Goal: Information Seeking & Learning: Learn about a topic

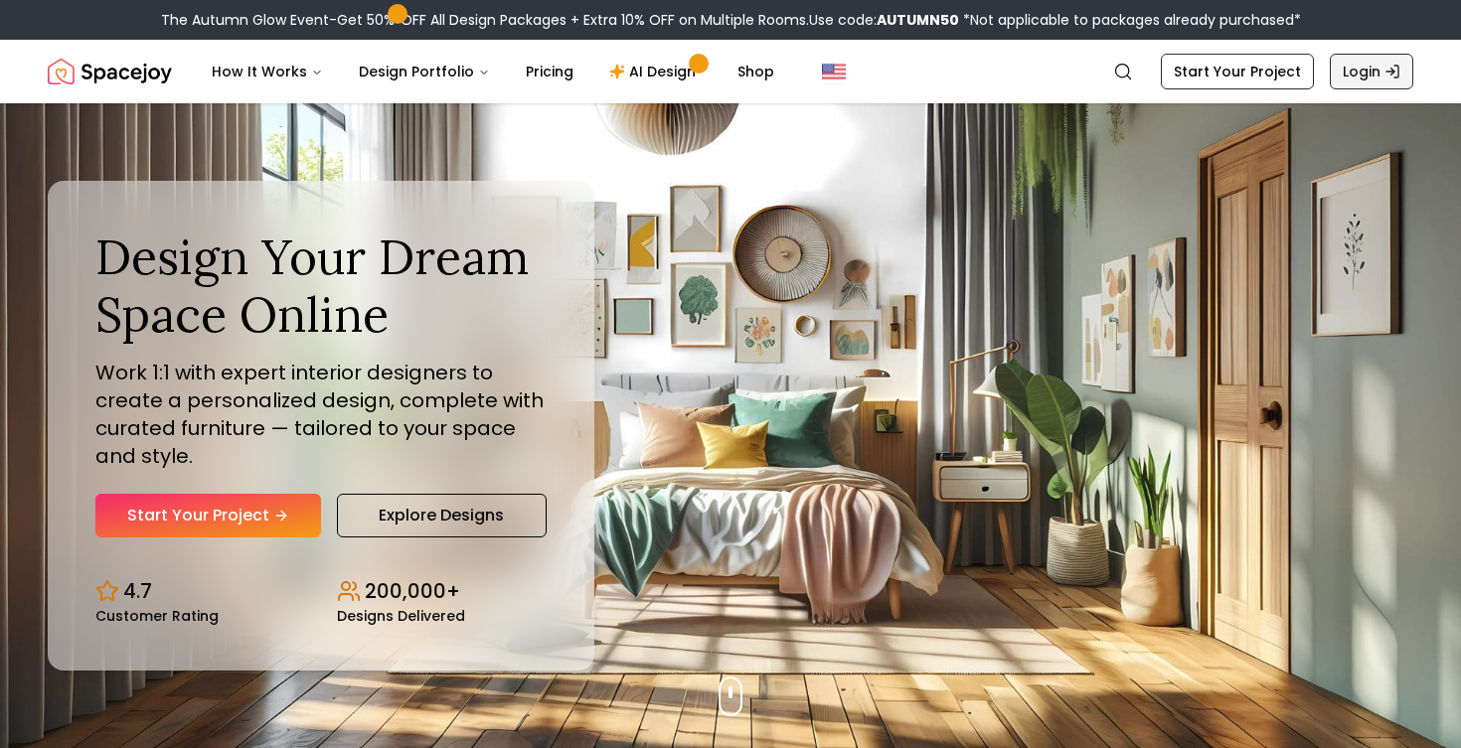
click at [1363, 76] on link "Login" at bounding box center [1371, 72] width 83 height 36
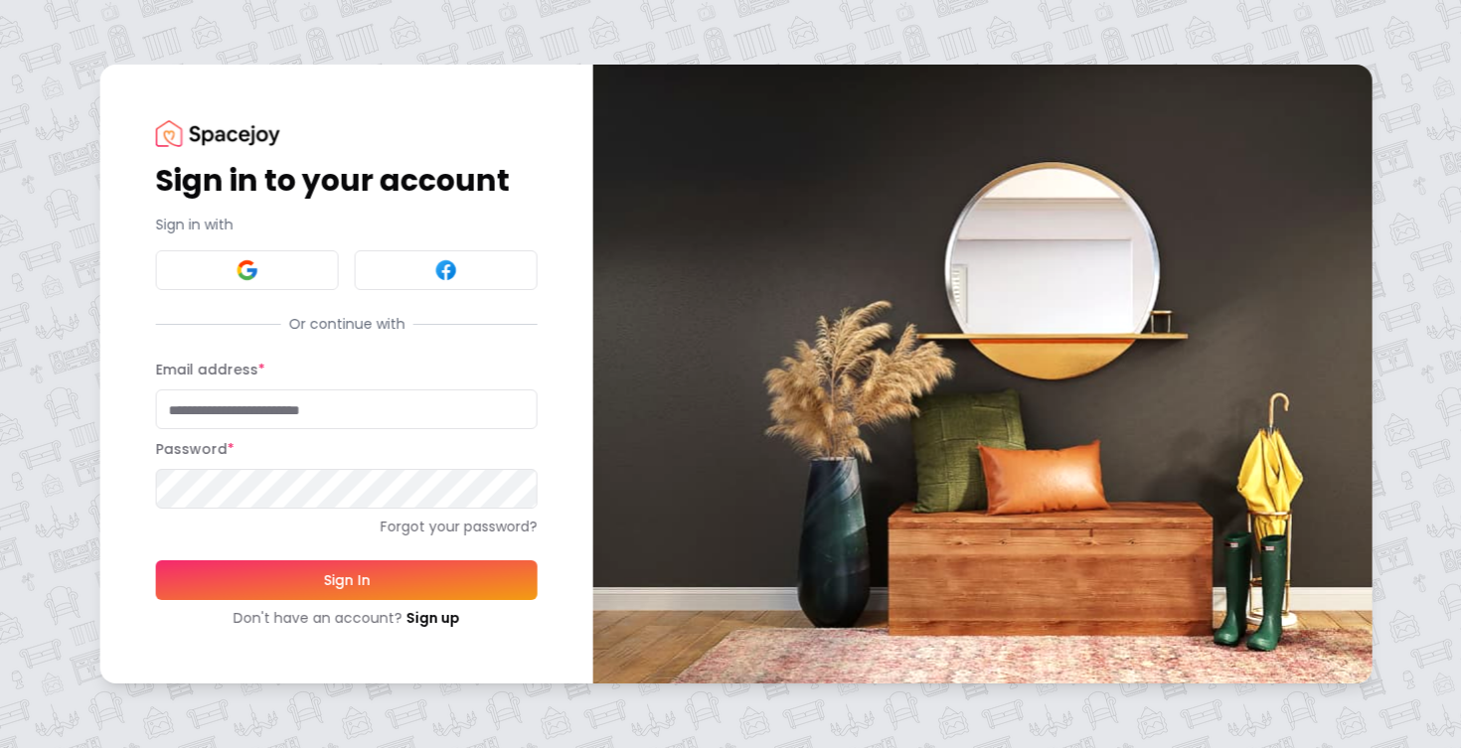
type input "**********"
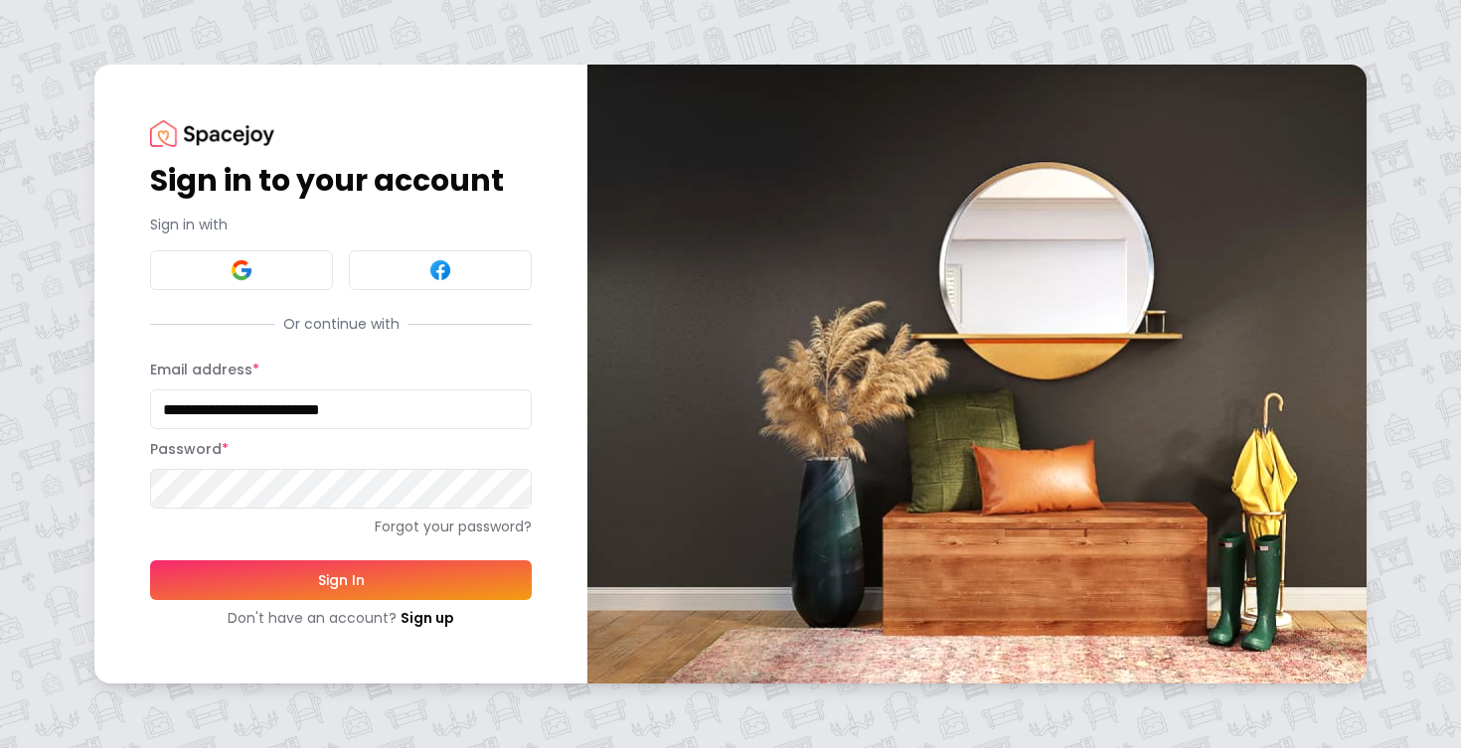
click at [304, 582] on button "Sign In" at bounding box center [341, 580] width 382 height 40
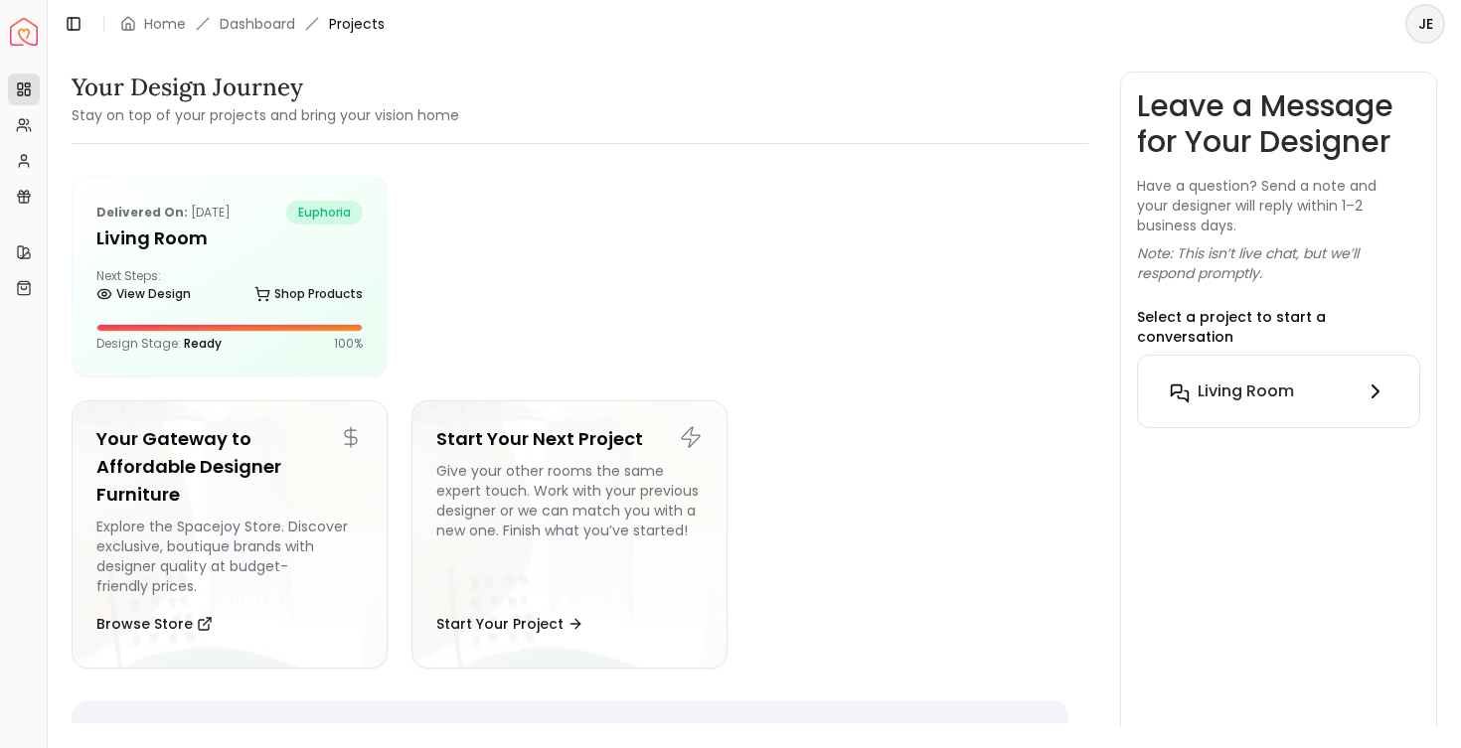
click at [1261, 380] on h6 "Living Room" at bounding box center [1245, 392] width 96 height 24
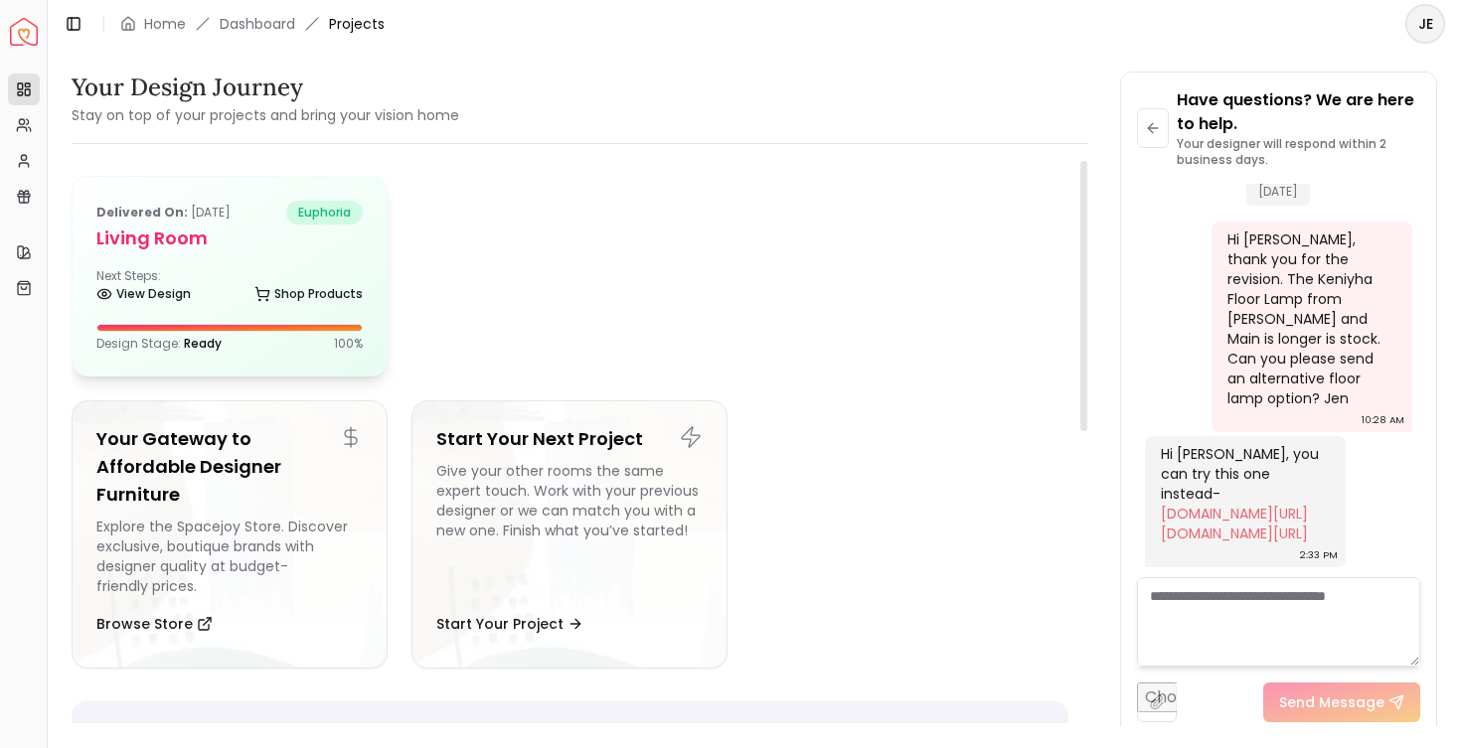
click at [206, 246] on h5 "Living Room" at bounding box center [229, 239] width 266 height 28
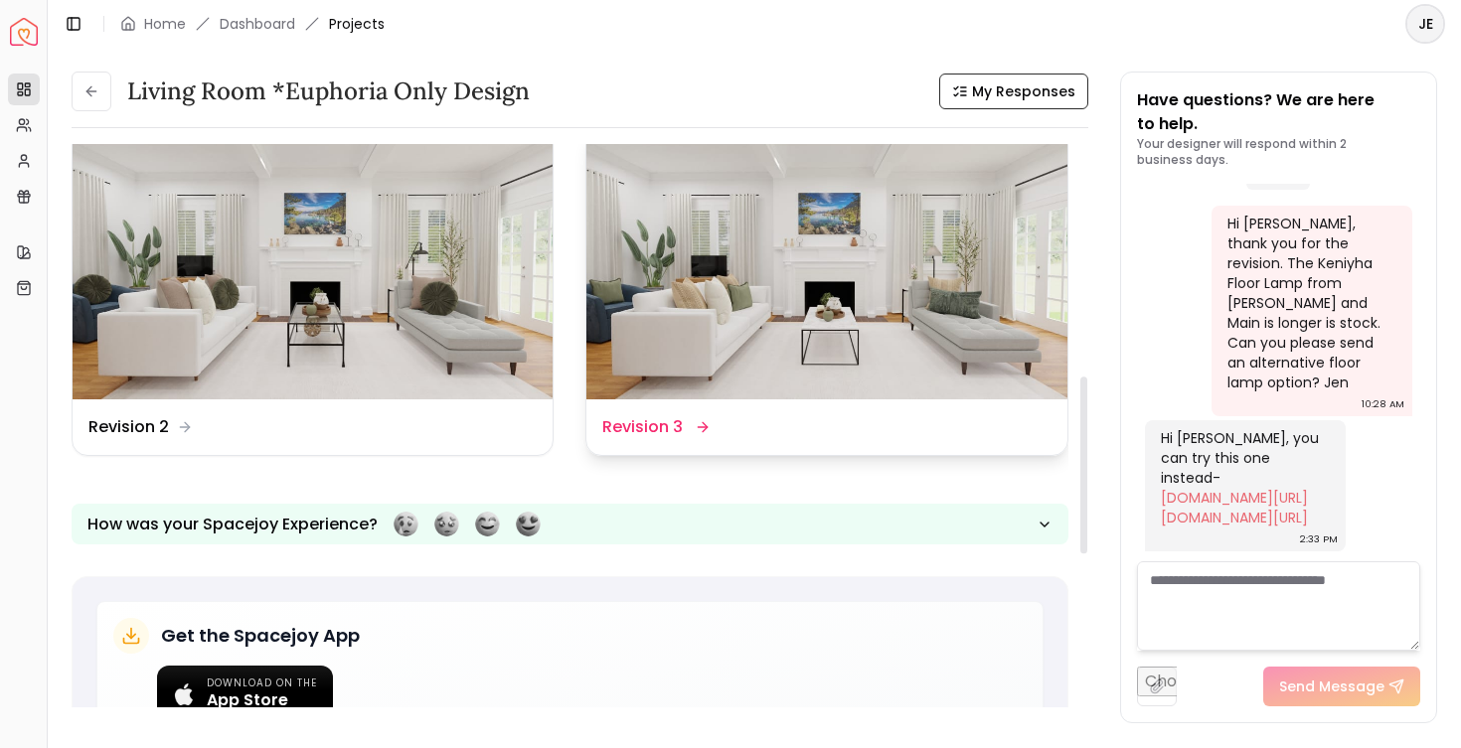
scroll to position [739, 0]
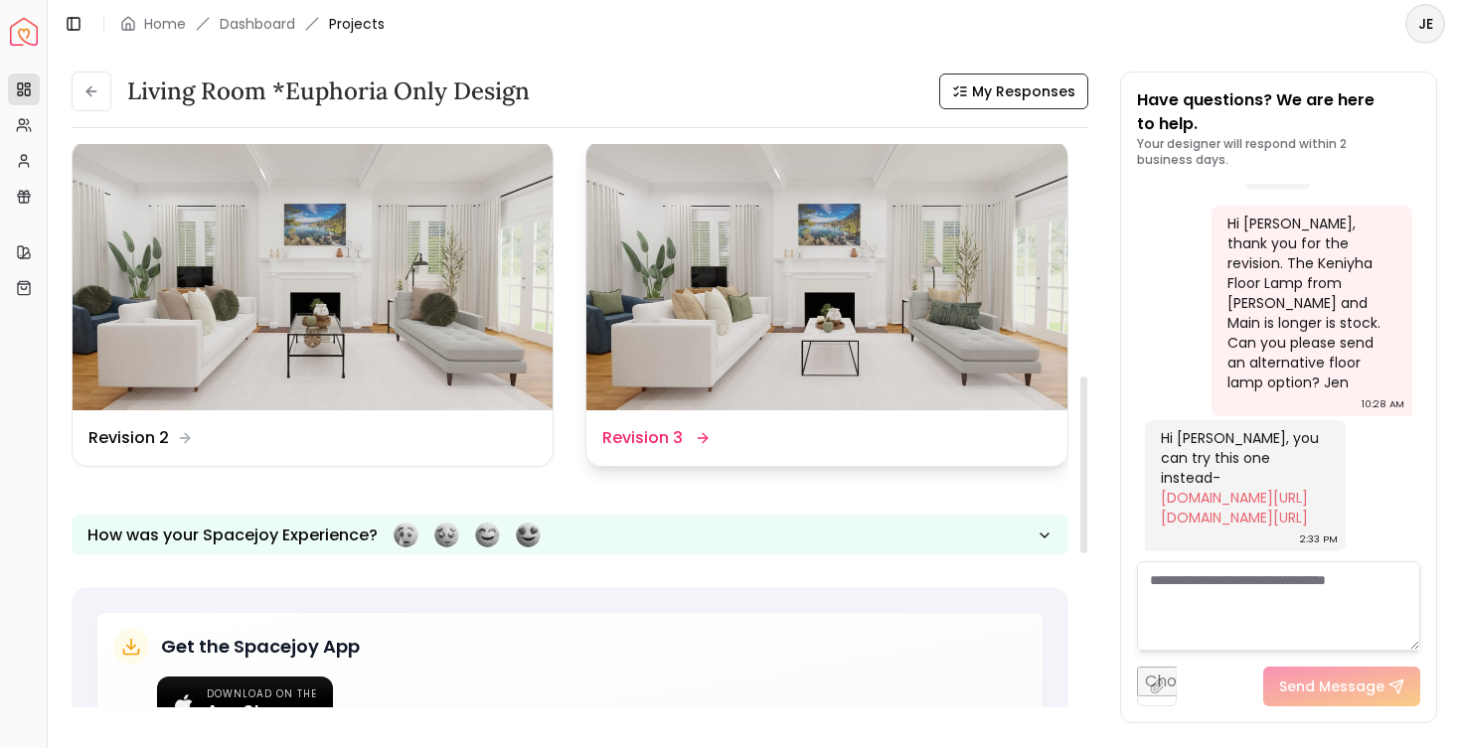
click at [727, 360] on img at bounding box center [826, 276] width 480 height 270
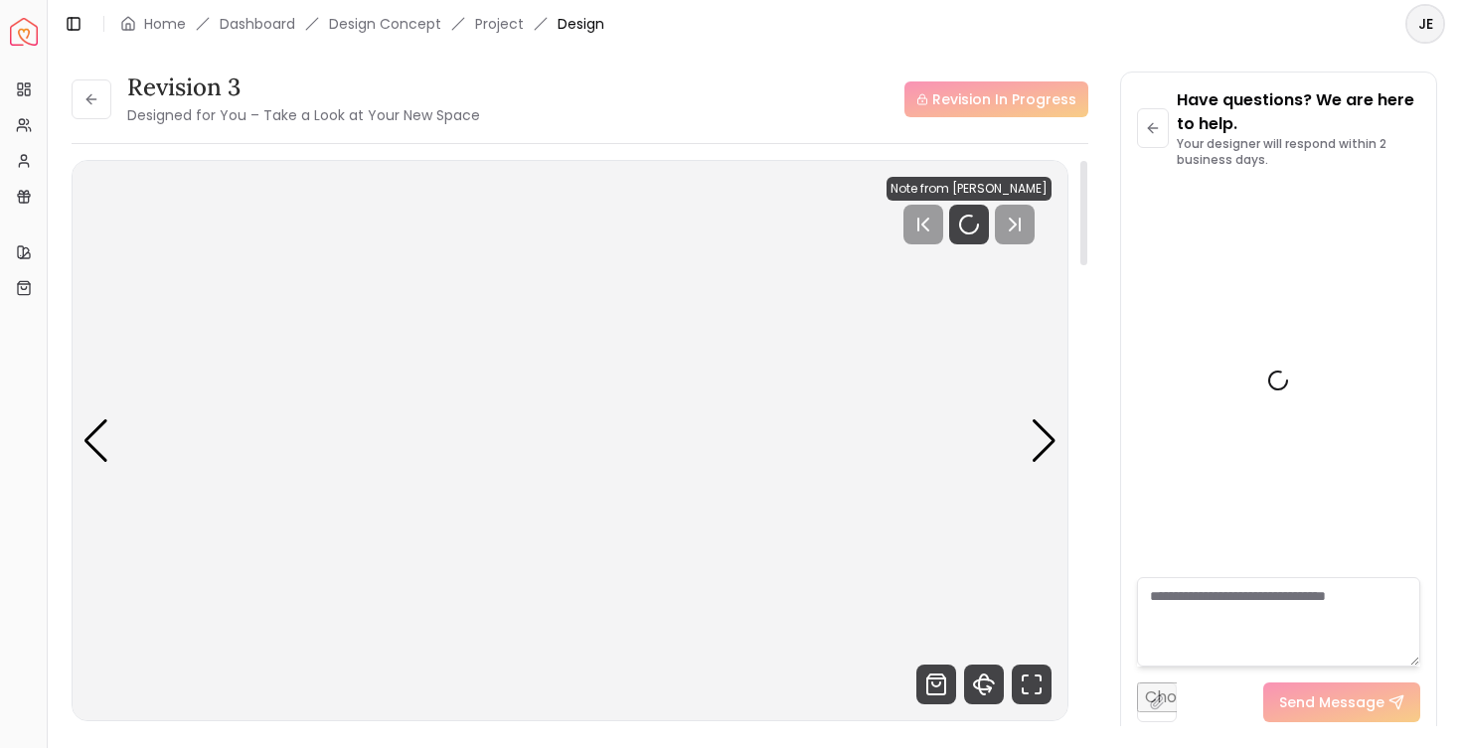
scroll to position [5907, 0]
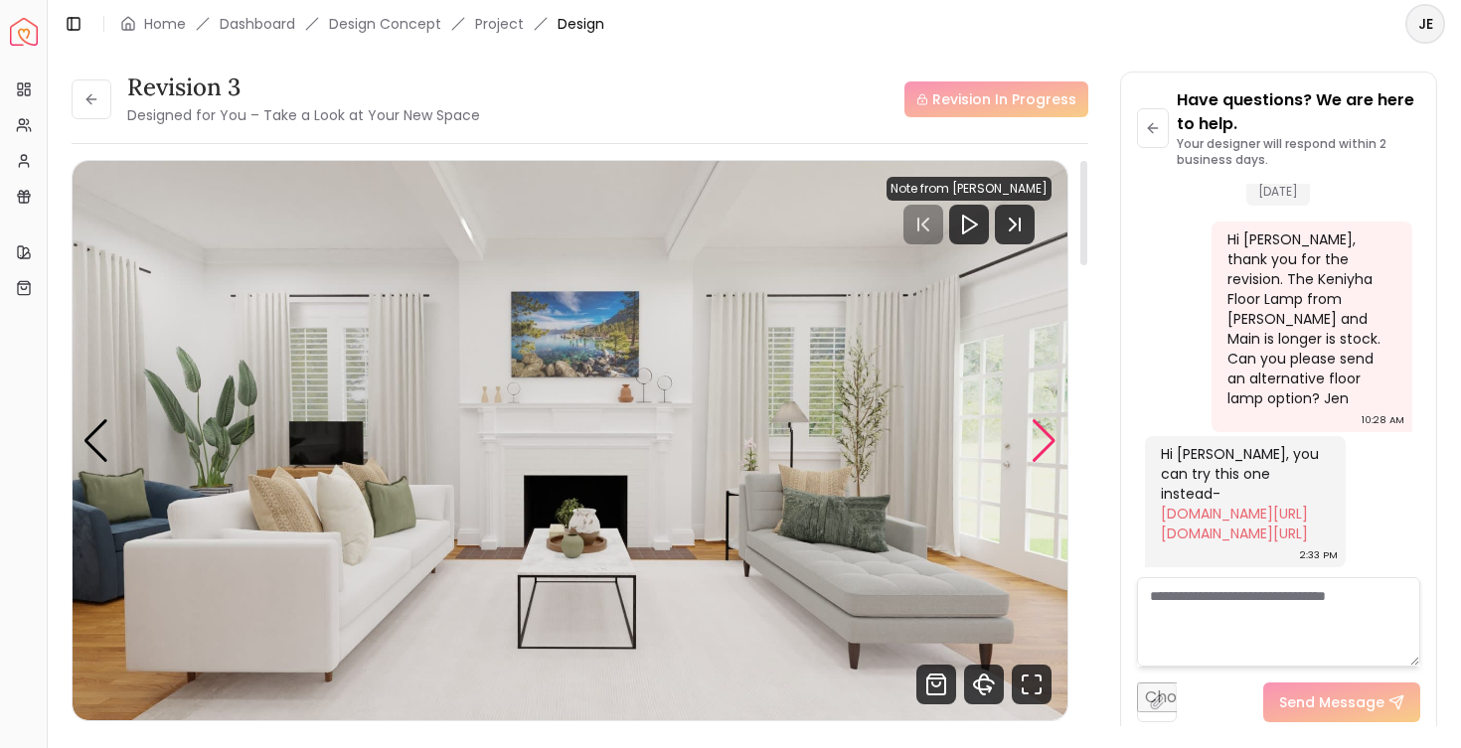
click at [1047, 438] on div "Next slide" at bounding box center [1044, 441] width 27 height 44
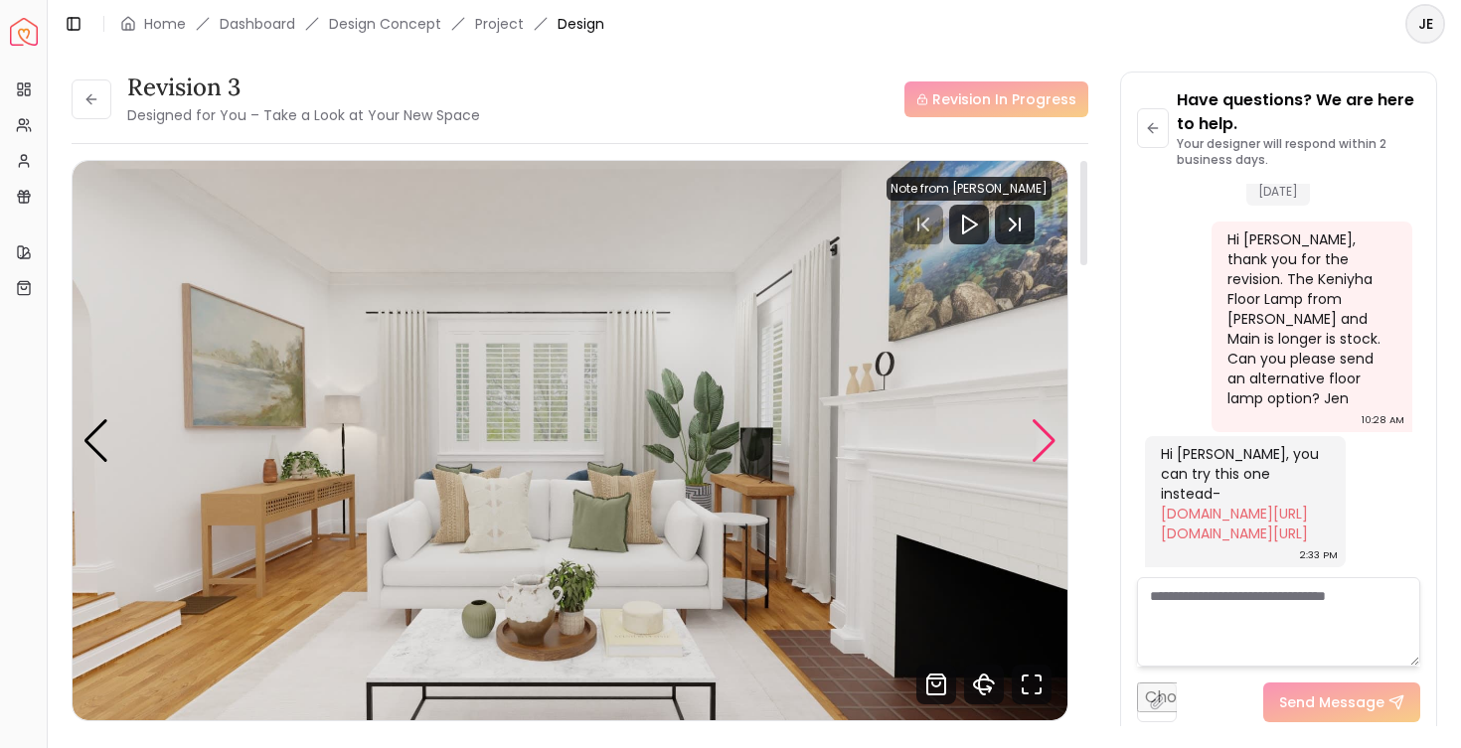
click at [1047, 438] on div "Next slide" at bounding box center [1044, 441] width 27 height 44
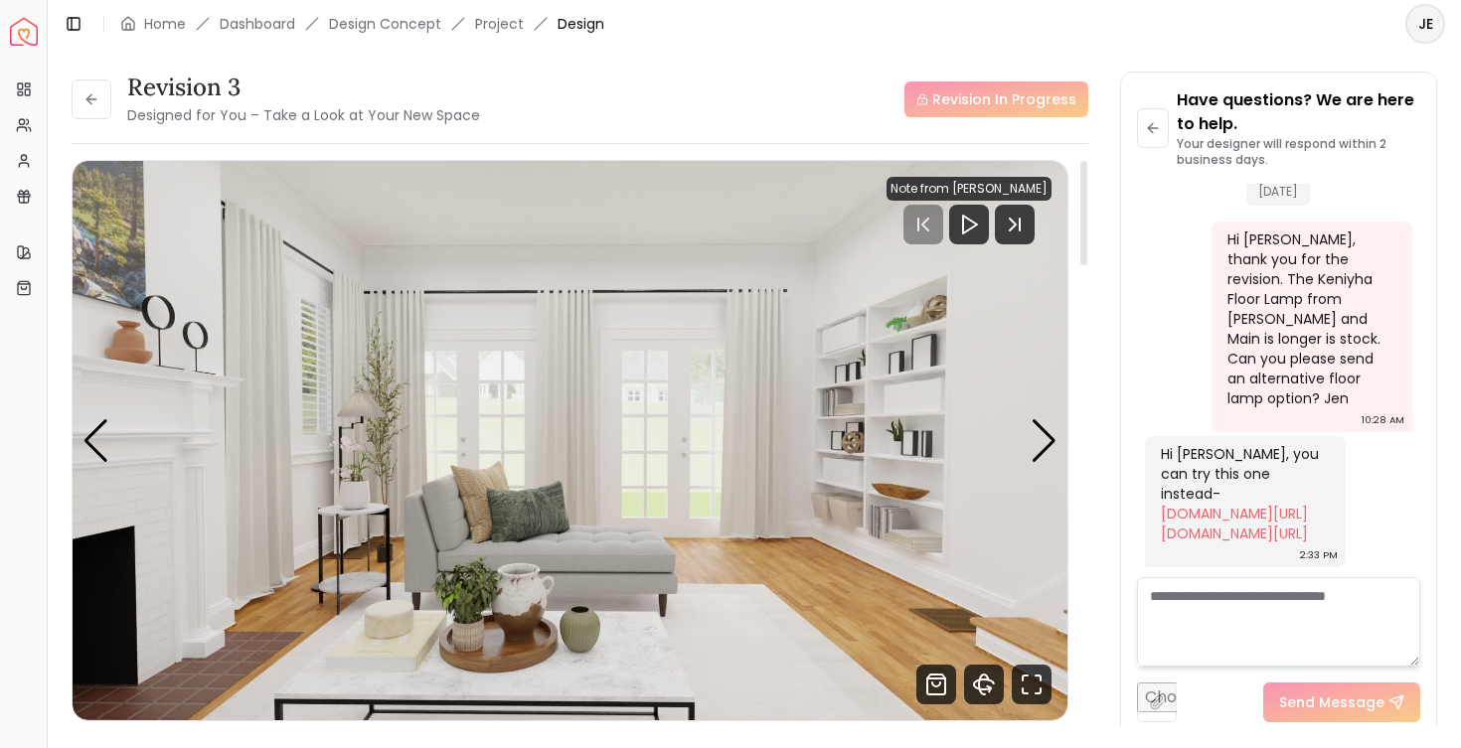
click at [886, 438] on img "3 / 6" at bounding box center [570, 440] width 995 height 559
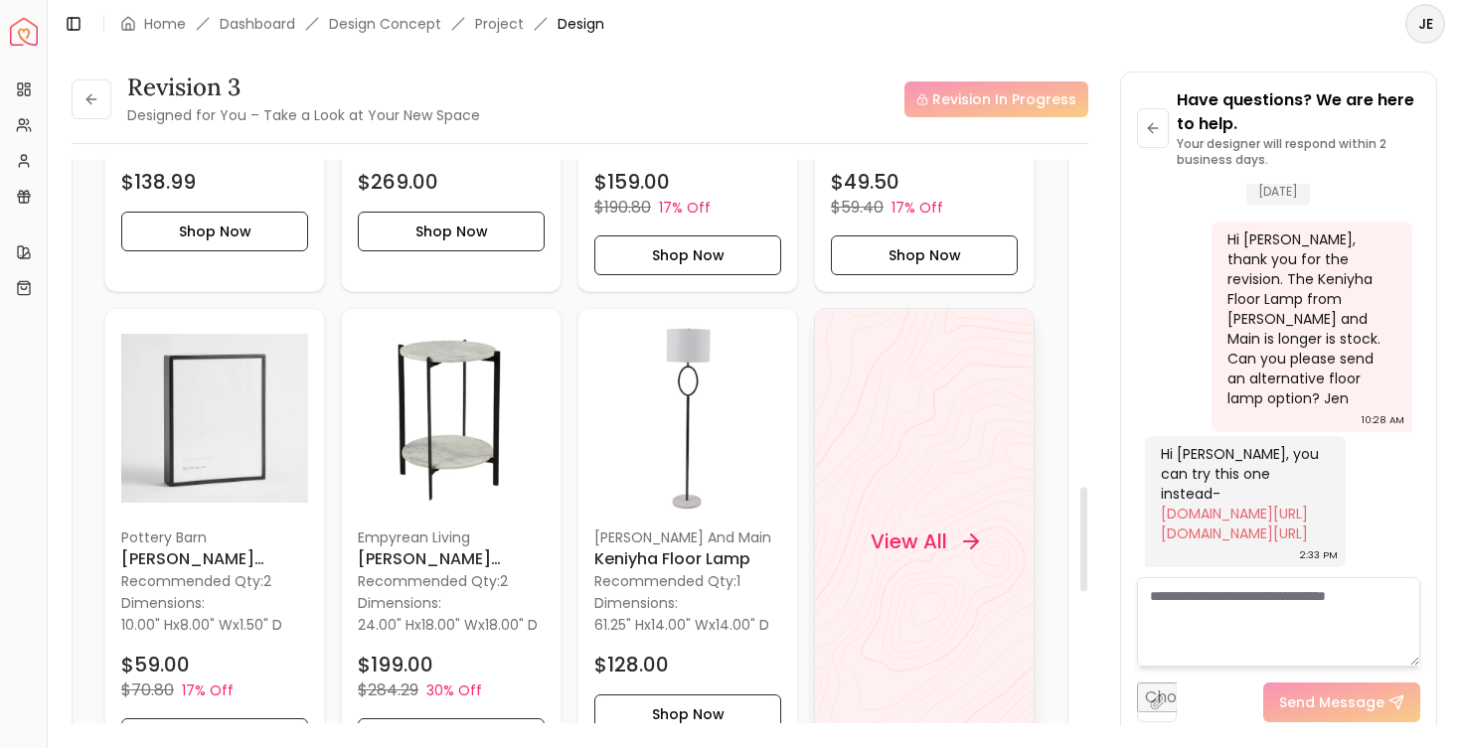
scroll to position [1759, 0]
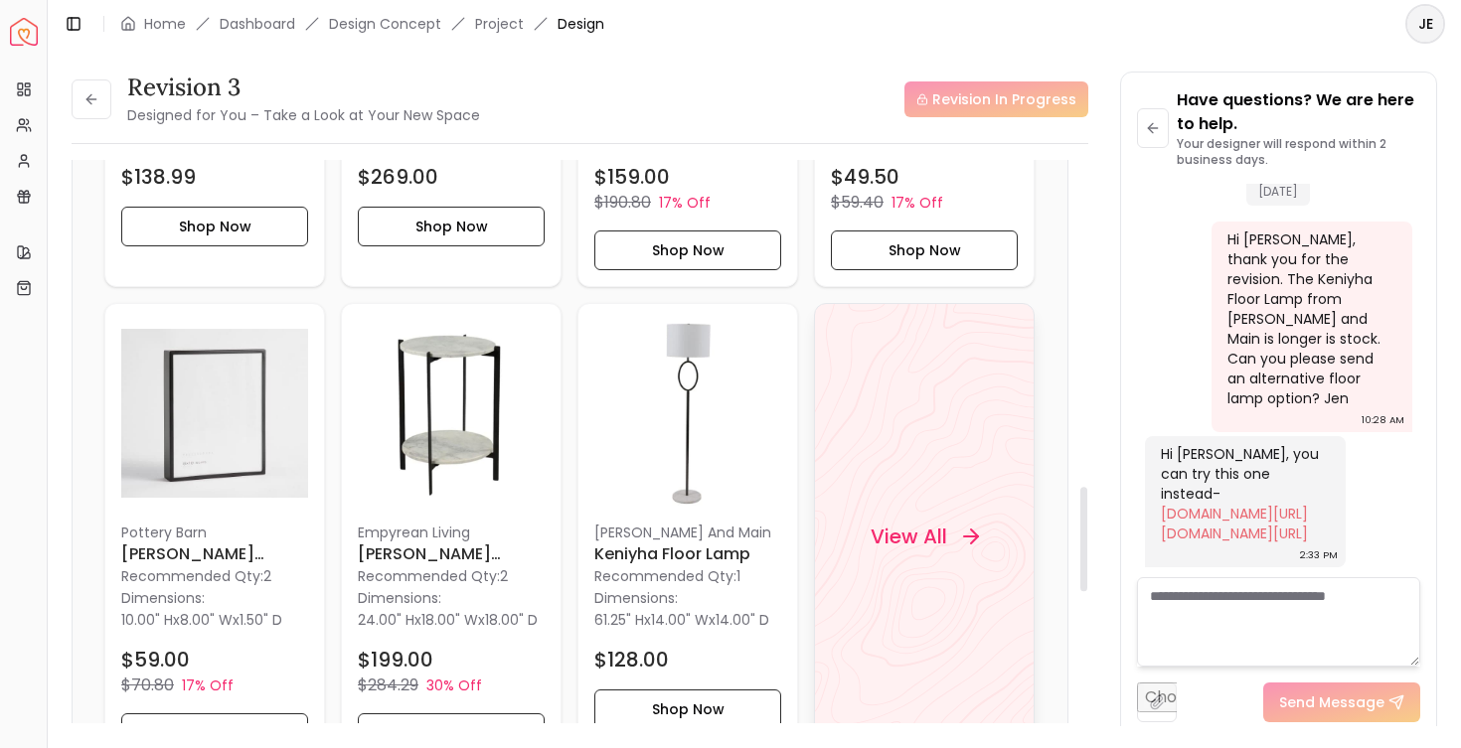
click at [887, 543] on h4 "View All" at bounding box center [909, 537] width 77 height 28
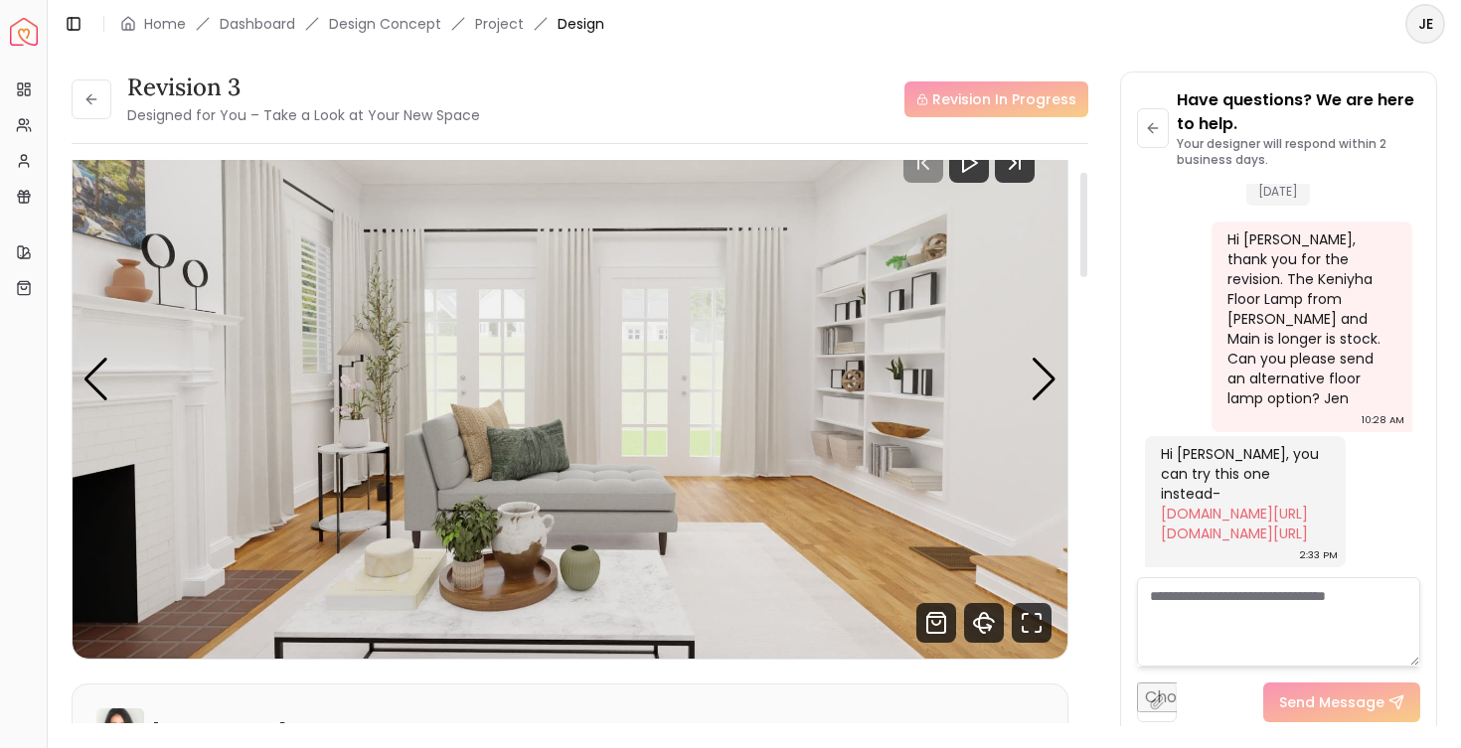
scroll to position [64, 0]
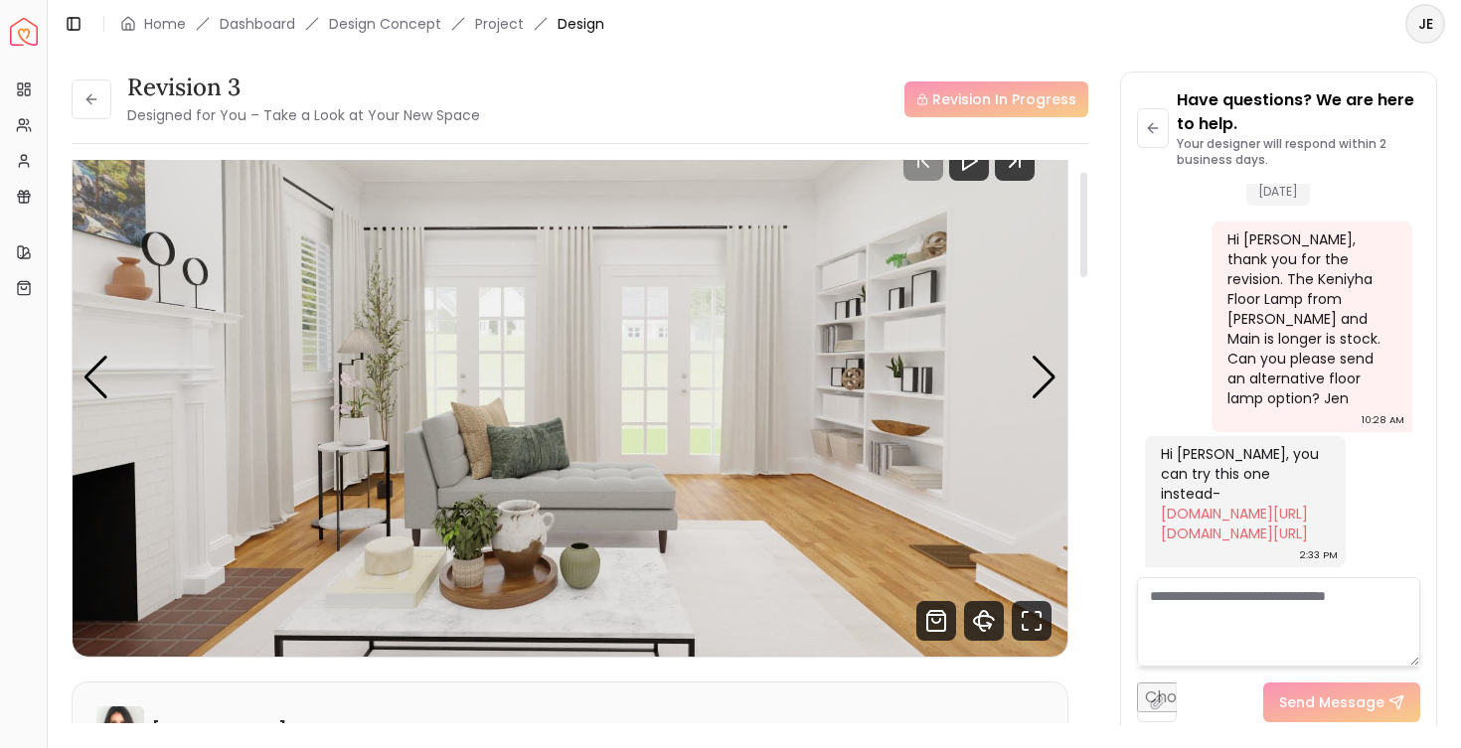
click at [833, 449] on img "3 / 6" at bounding box center [570, 376] width 995 height 559
click at [841, 405] on img "3 / 6" at bounding box center [570, 376] width 995 height 559
click at [1034, 382] on div "Next slide" at bounding box center [1044, 378] width 27 height 44
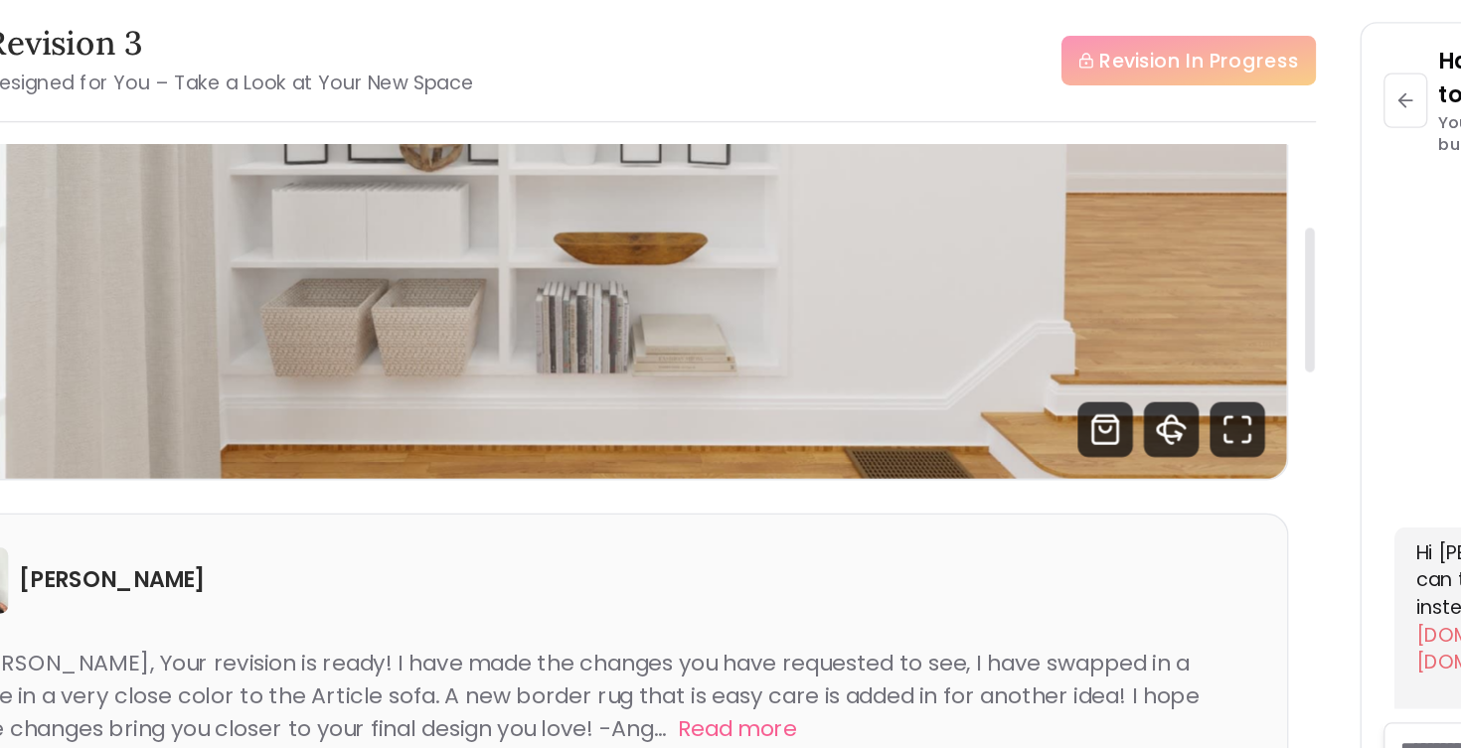
scroll to position [0, 0]
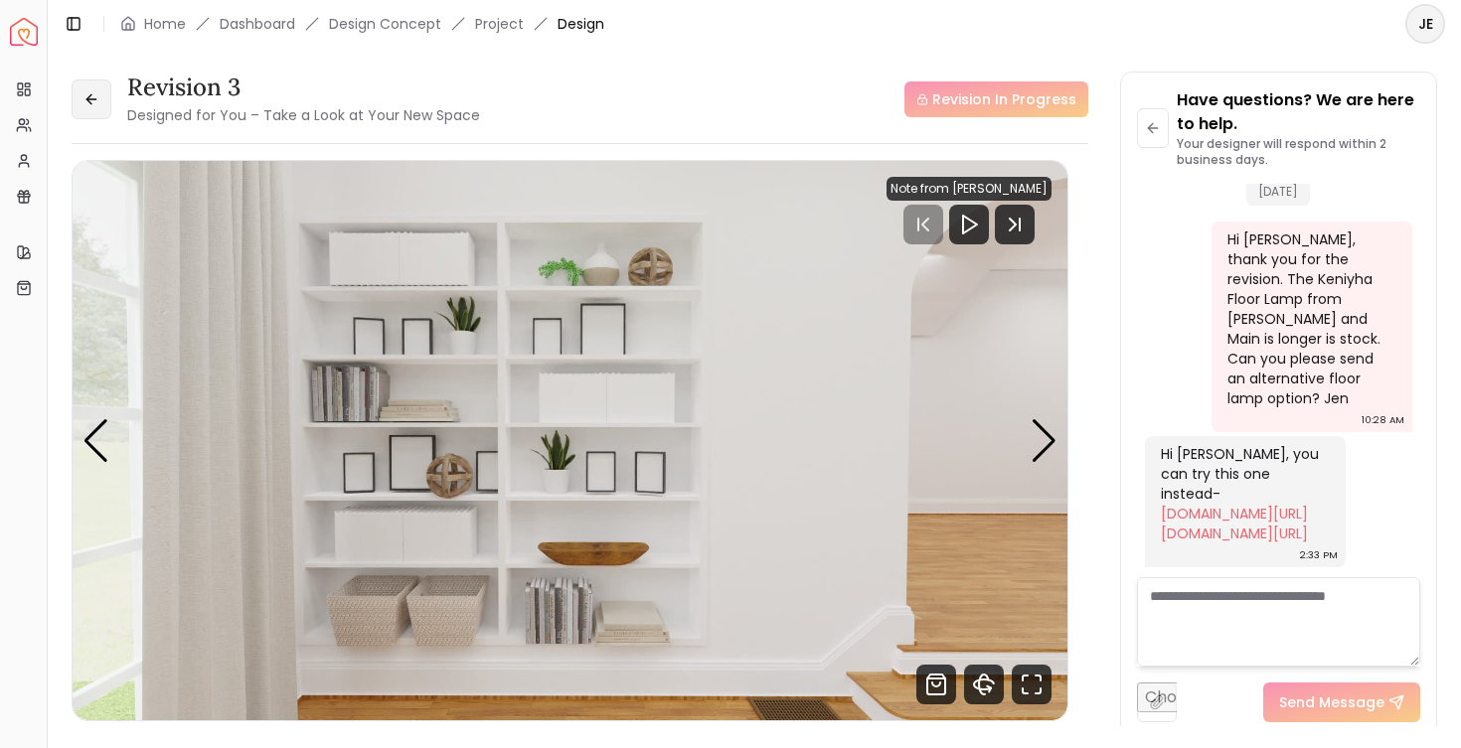
click at [102, 96] on button at bounding box center [92, 99] width 40 height 40
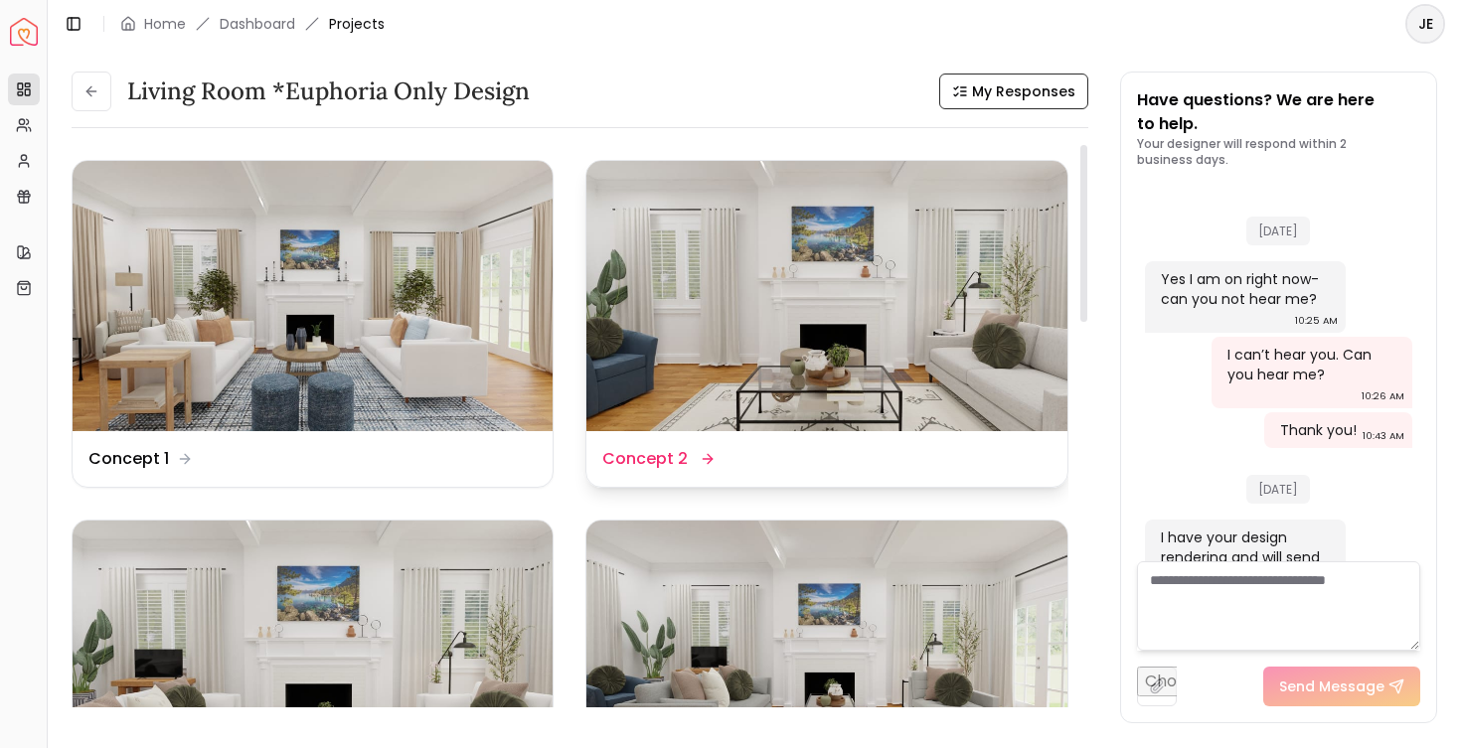
scroll to position [5923, 0]
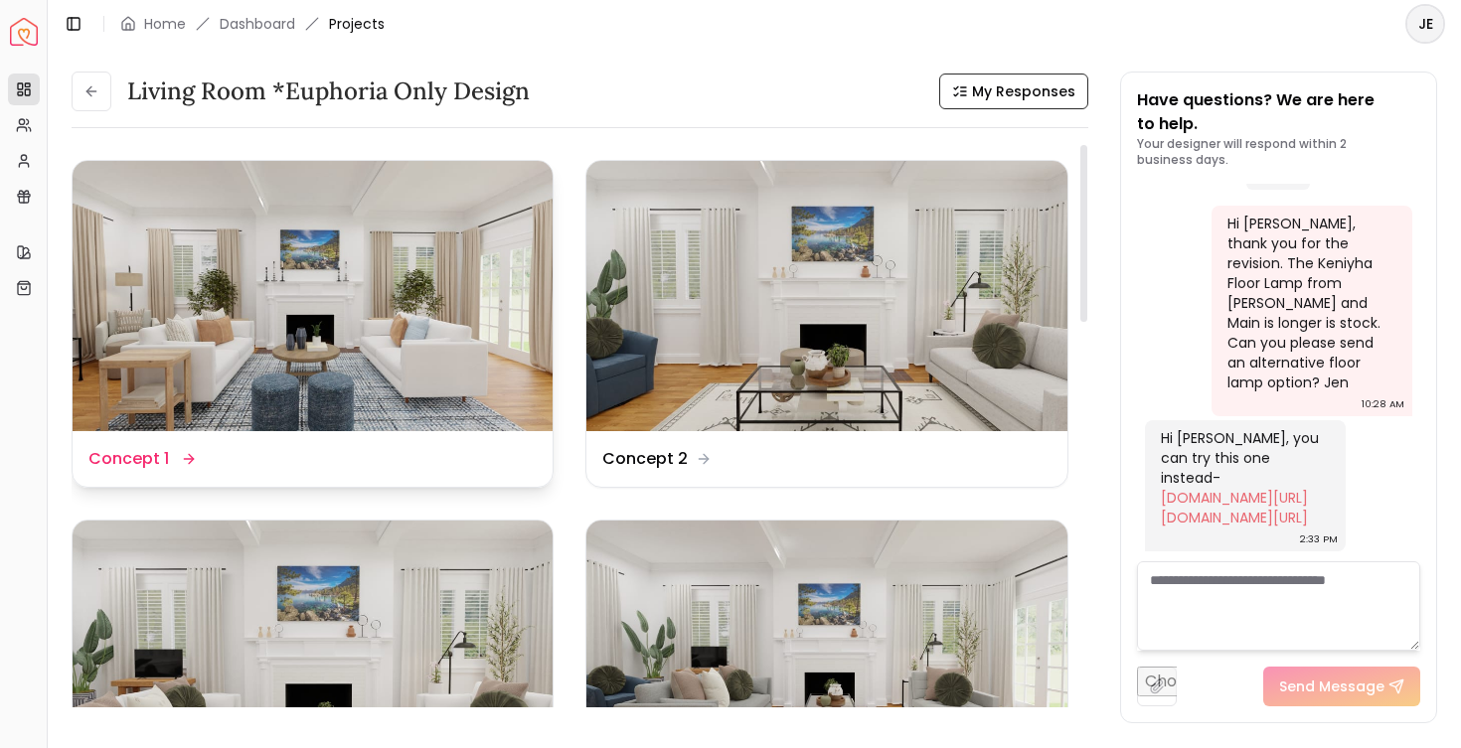
click at [291, 331] on img at bounding box center [313, 296] width 480 height 270
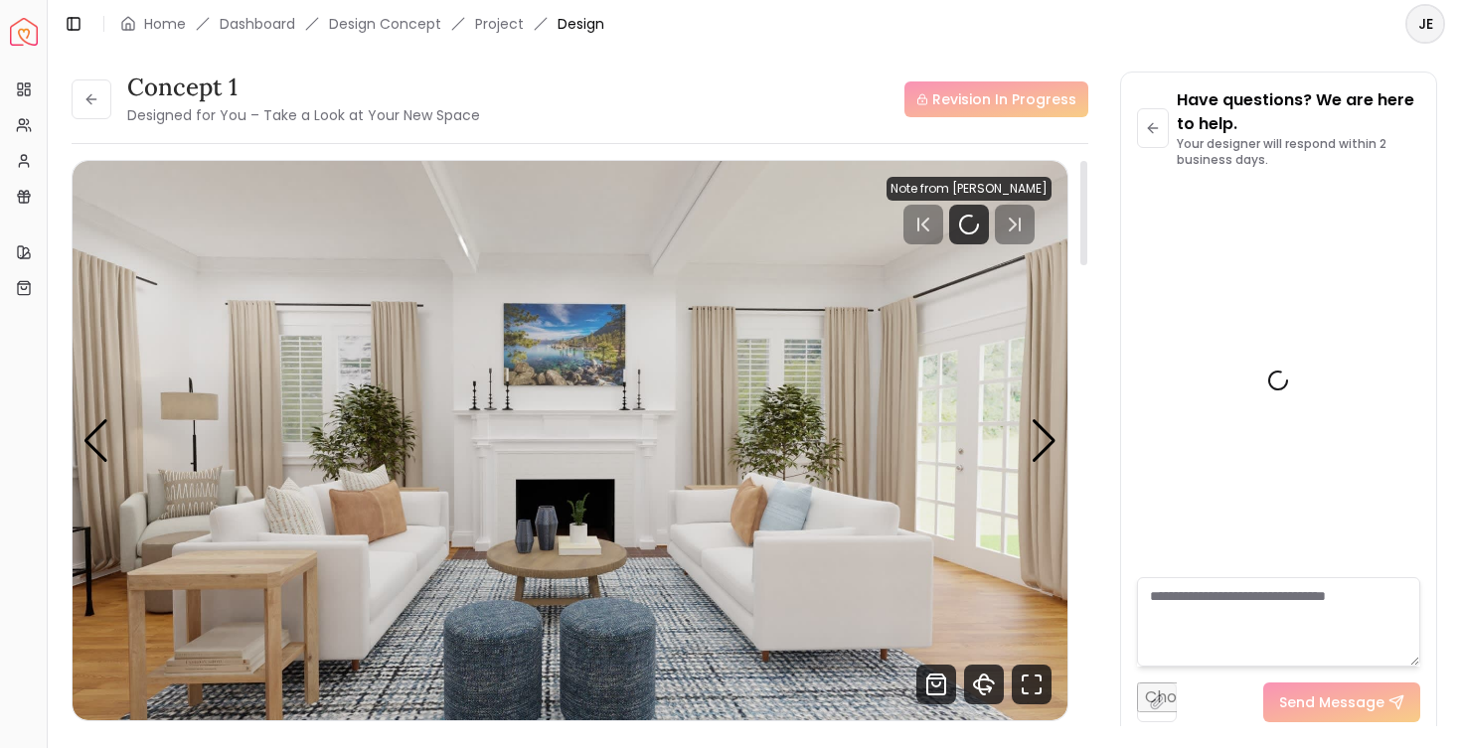
scroll to position [5907, 0]
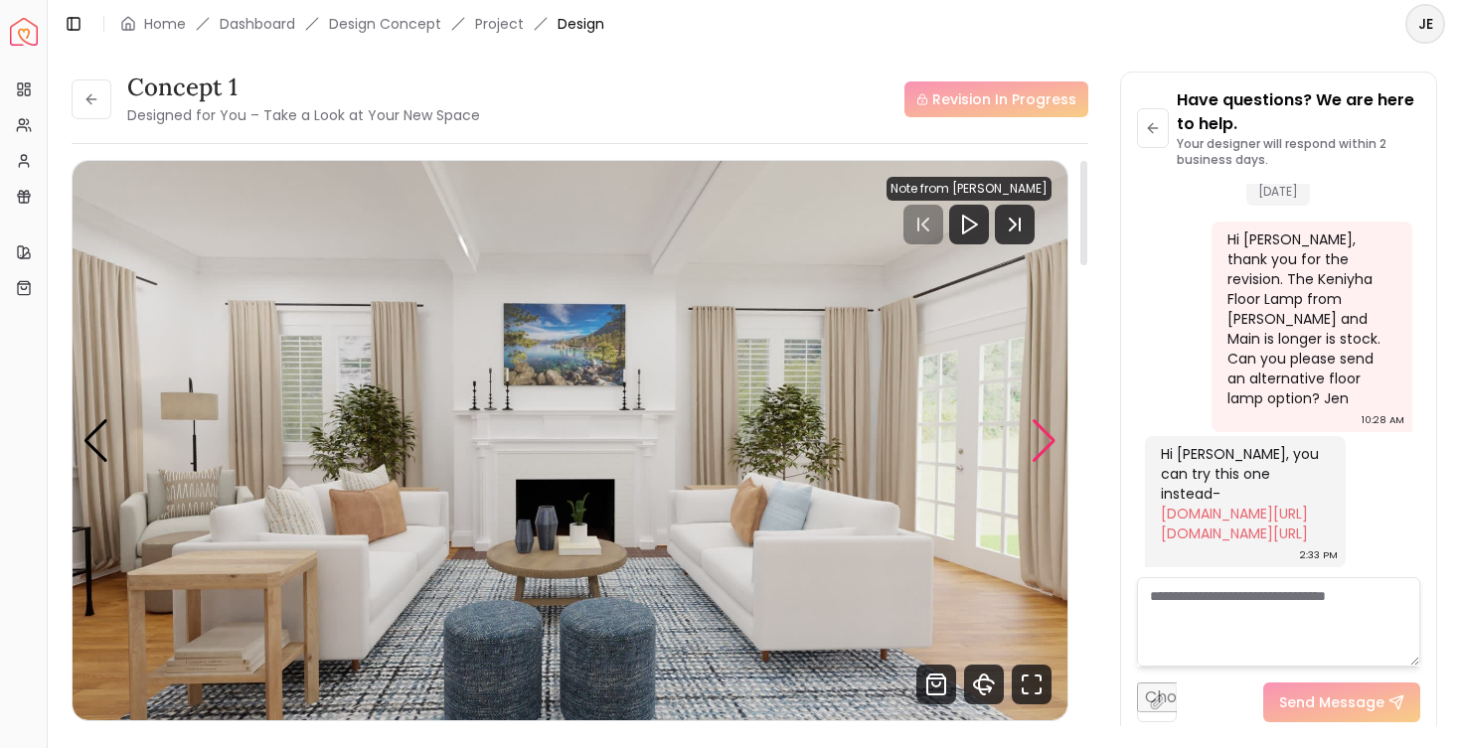
click at [1045, 435] on div "Next slide" at bounding box center [1044, 441] width 27 height 44
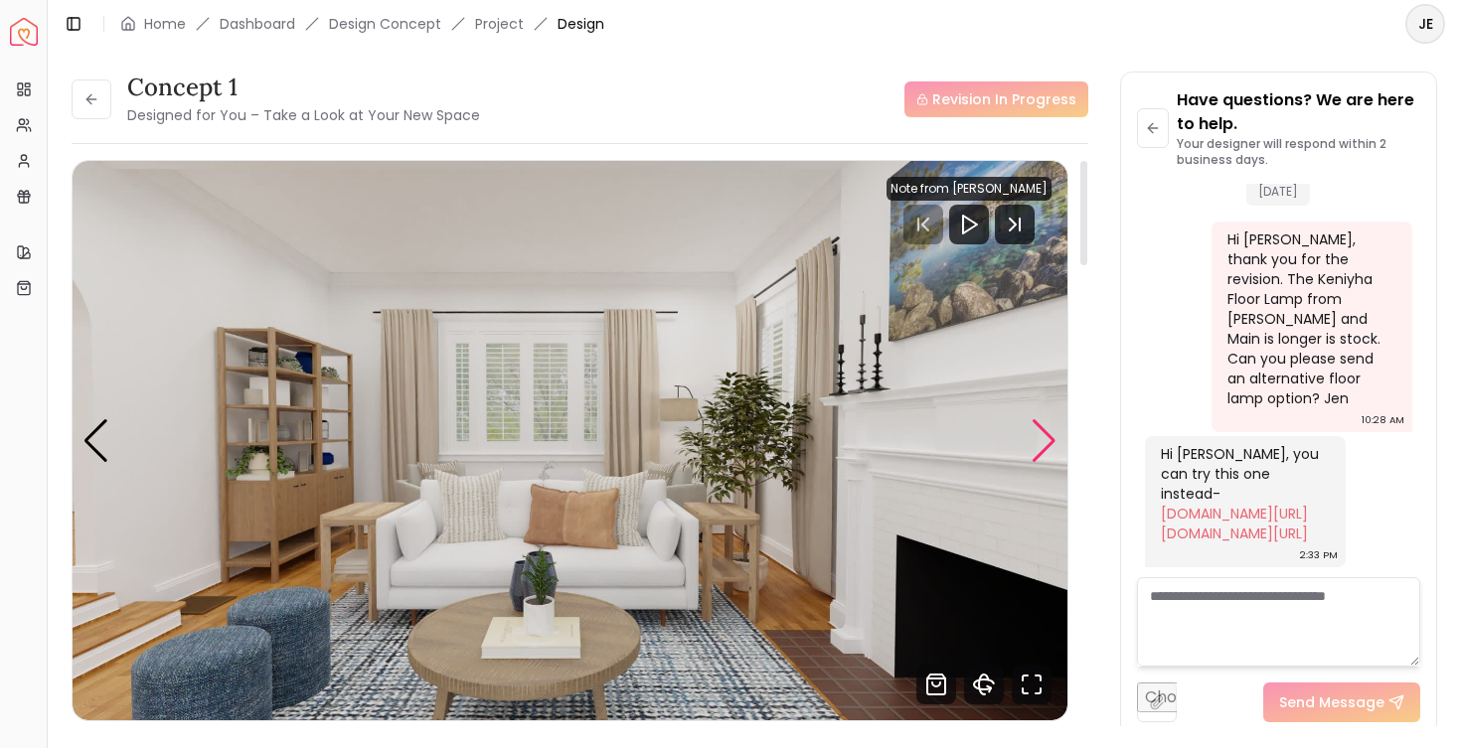
click at [1045, 435] on div "Next slide" at bounding box center [1044, 441] width 27 height 44
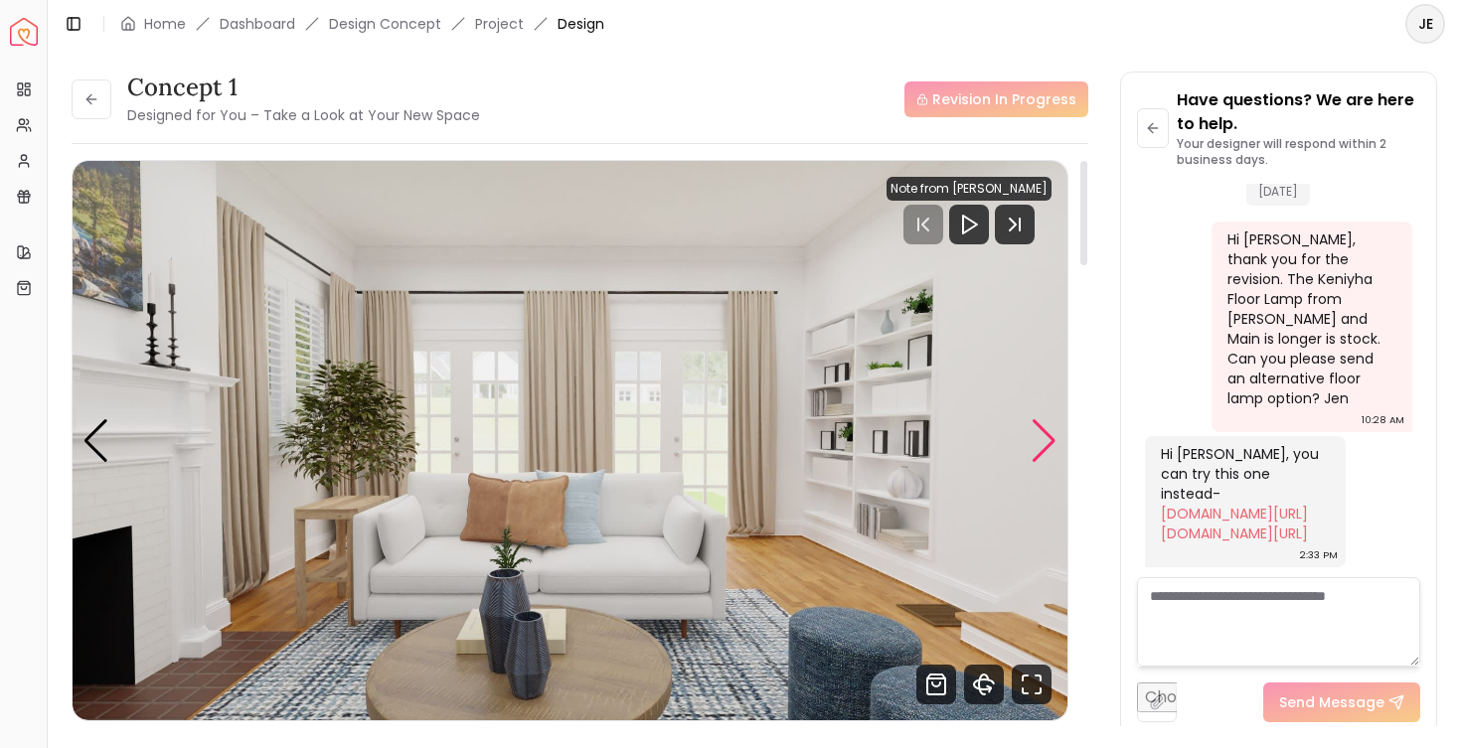
click at [1047, 433] on div "Next slide" at bounding box center [1044, 441] width 27 height 44
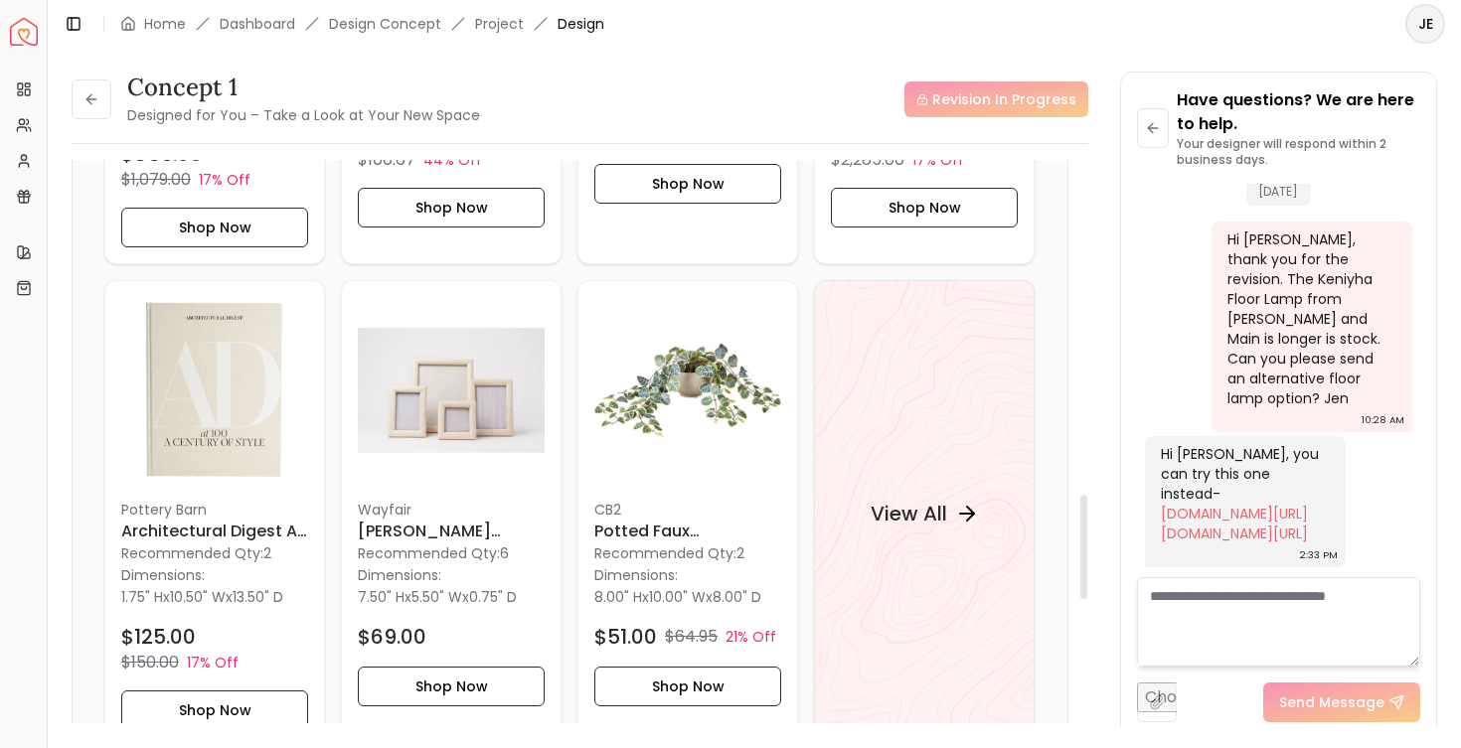
scroll to position [1857, 0]
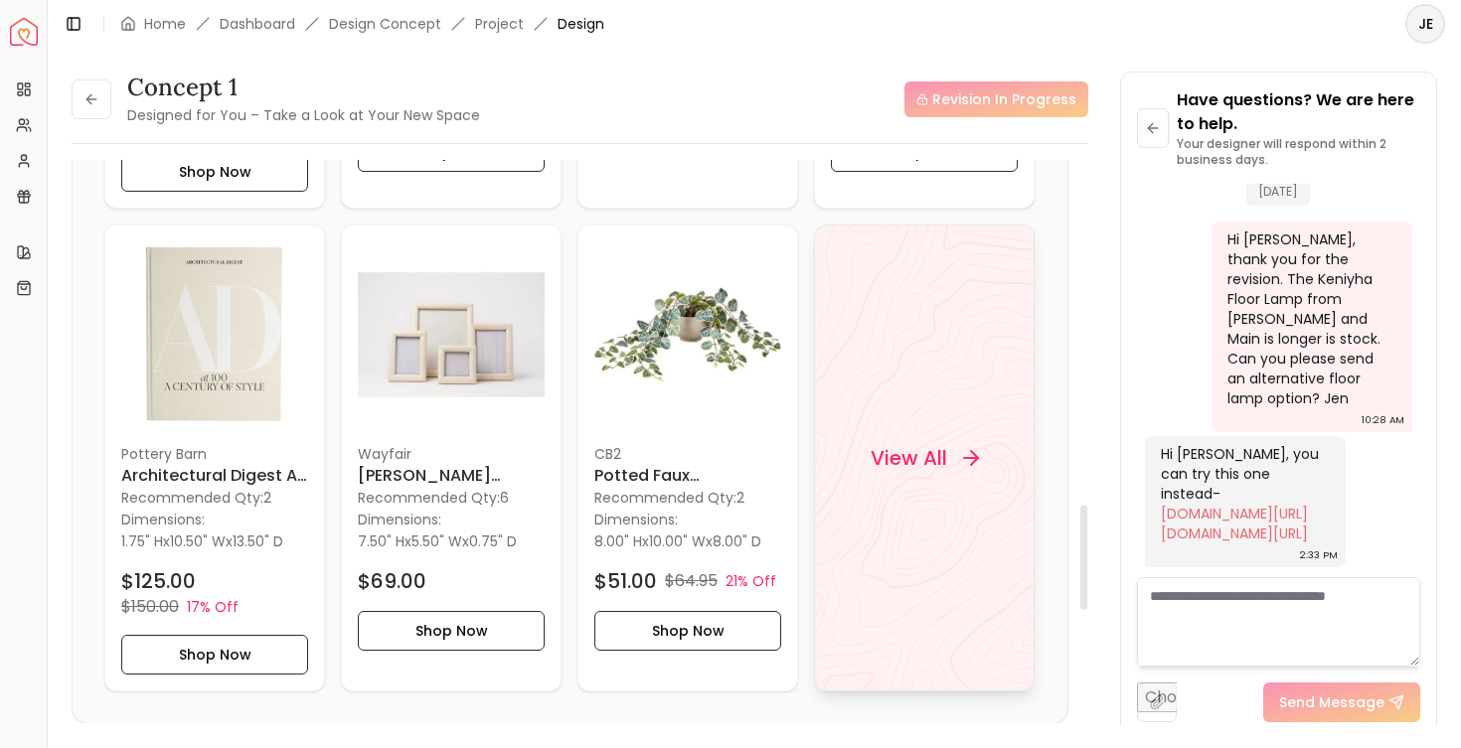
click at [922, 457] on h4 "View All" at bounding box center [909, 458] width 77 height 28
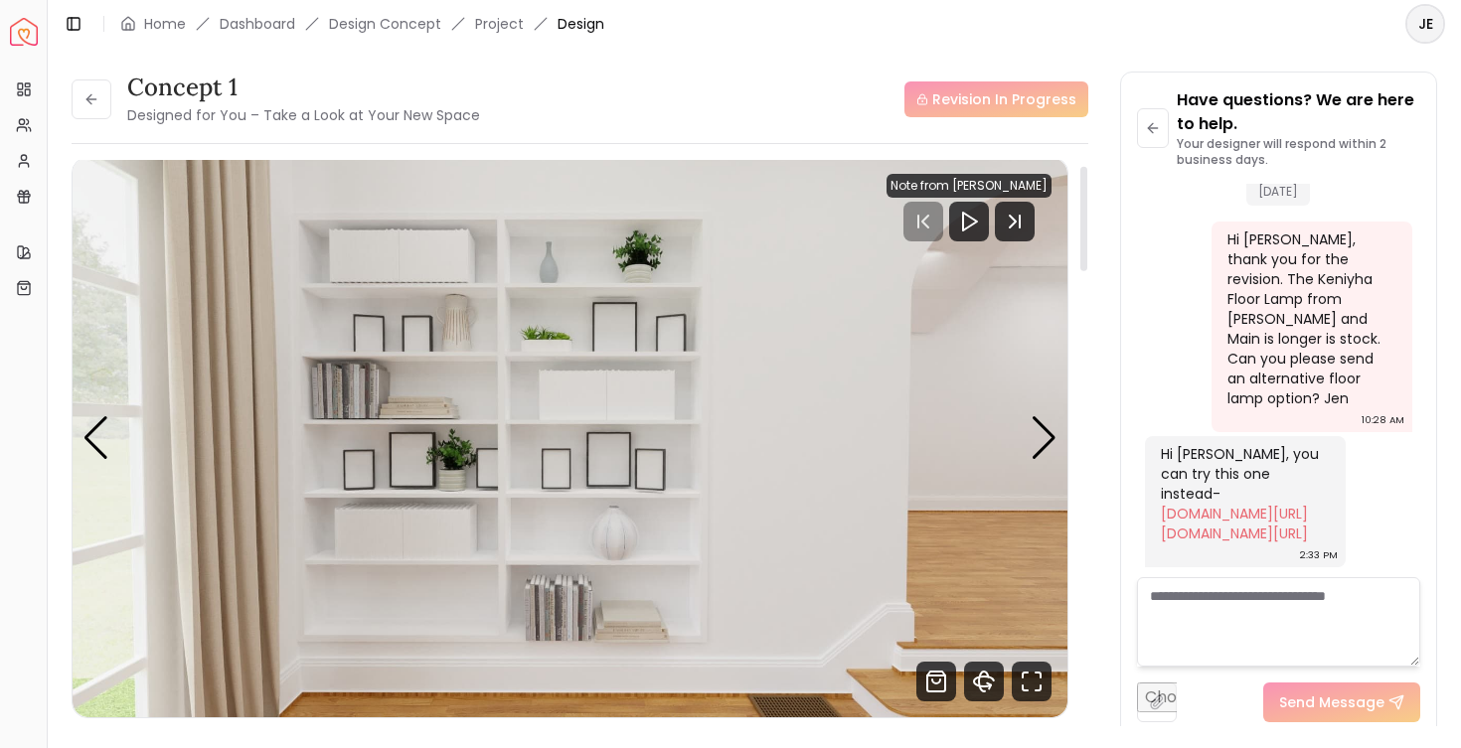
scroll to position [49, 0]
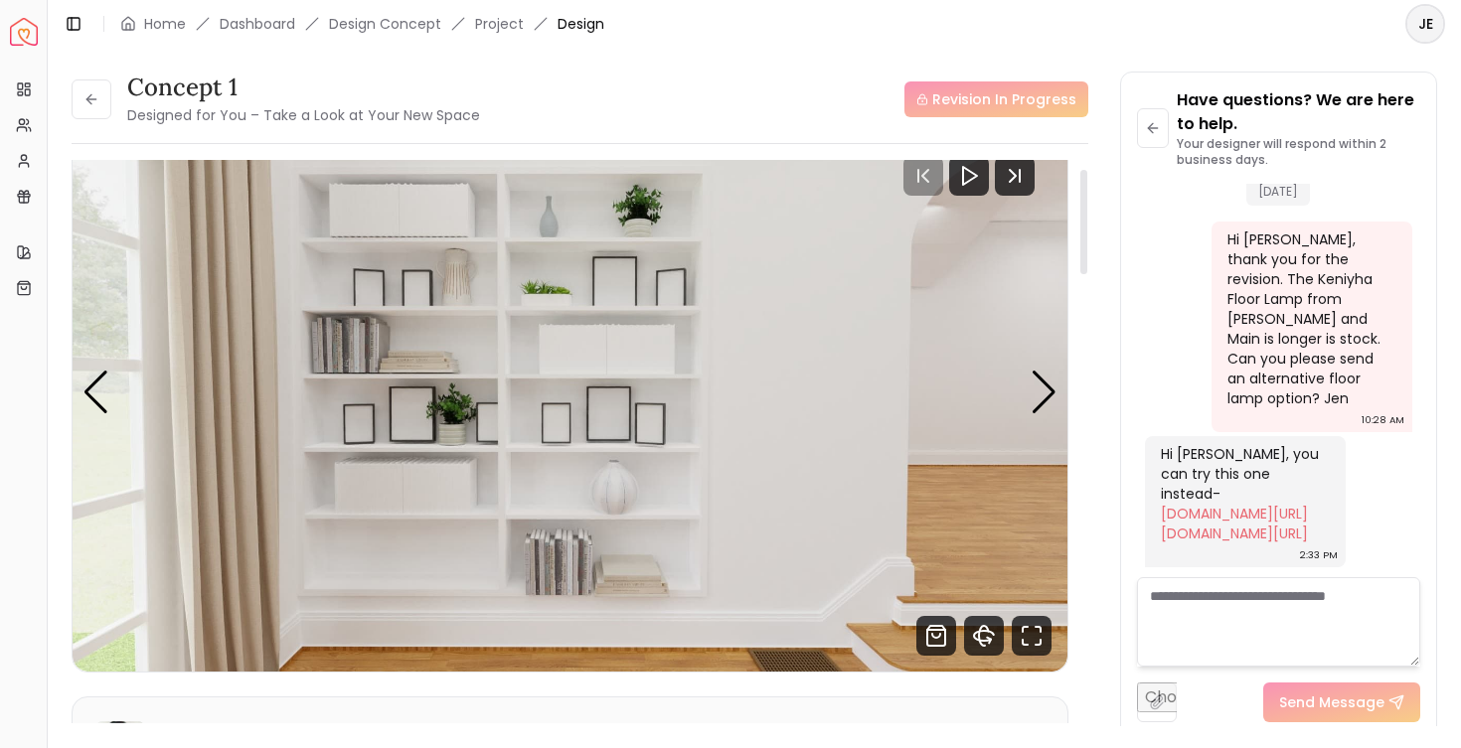
click at [614, 334] on img "4 / 7" at bounding box center [570, 391] width 995 height 559
click at [1040, 383] on div "Next slide" at bounding box center [1044, 393] width 27 height 44
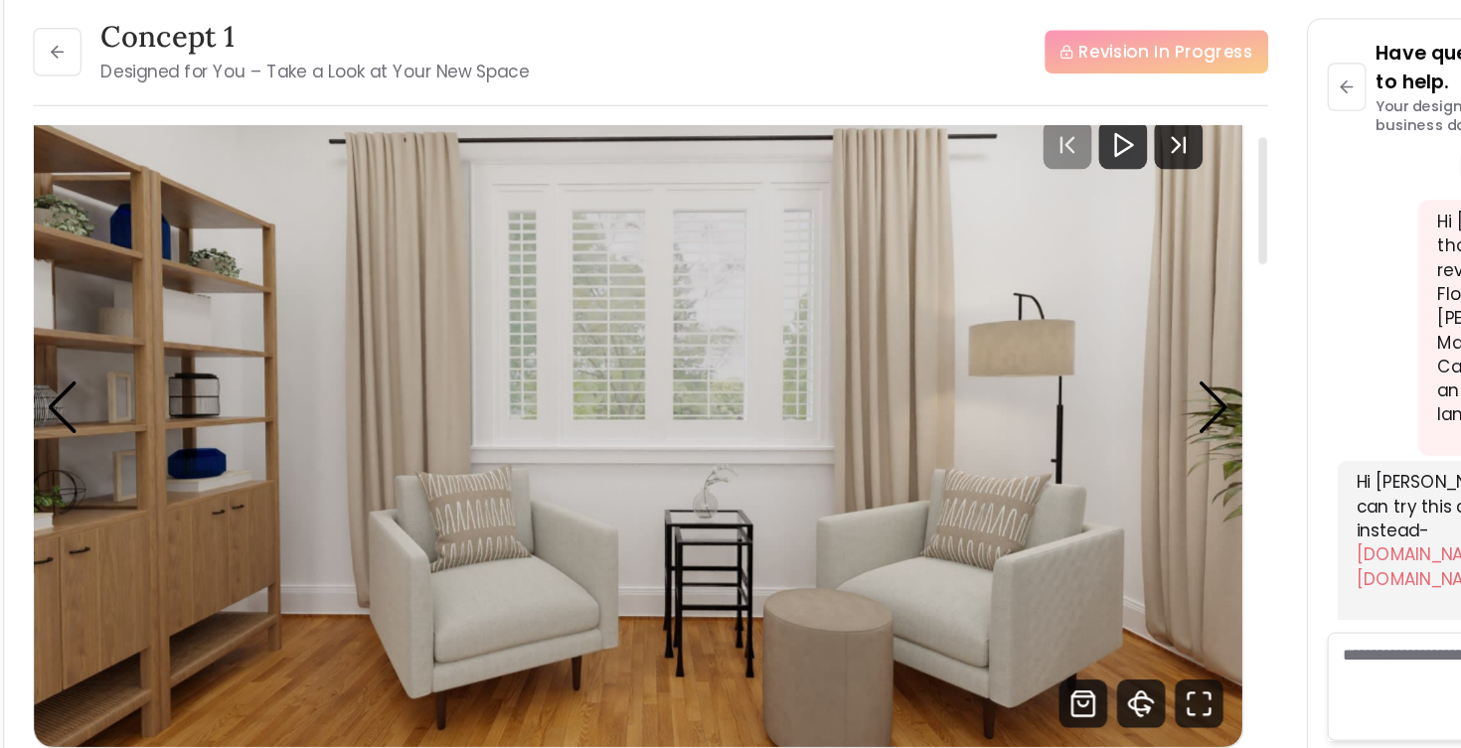
scroll to position [48, 0]
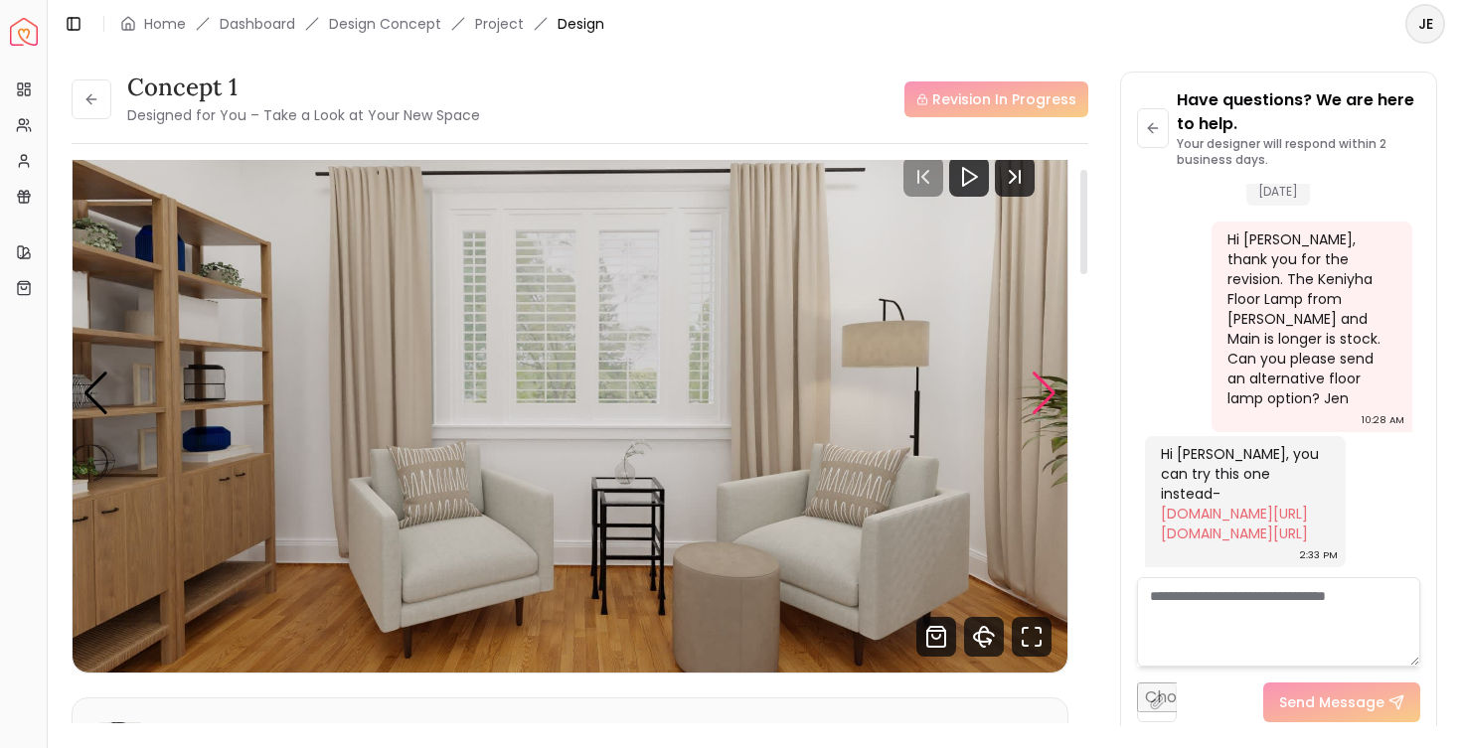
click at [1042, 394] on div "Next slide" at bounding box center [1044, 394] width 27 height 44
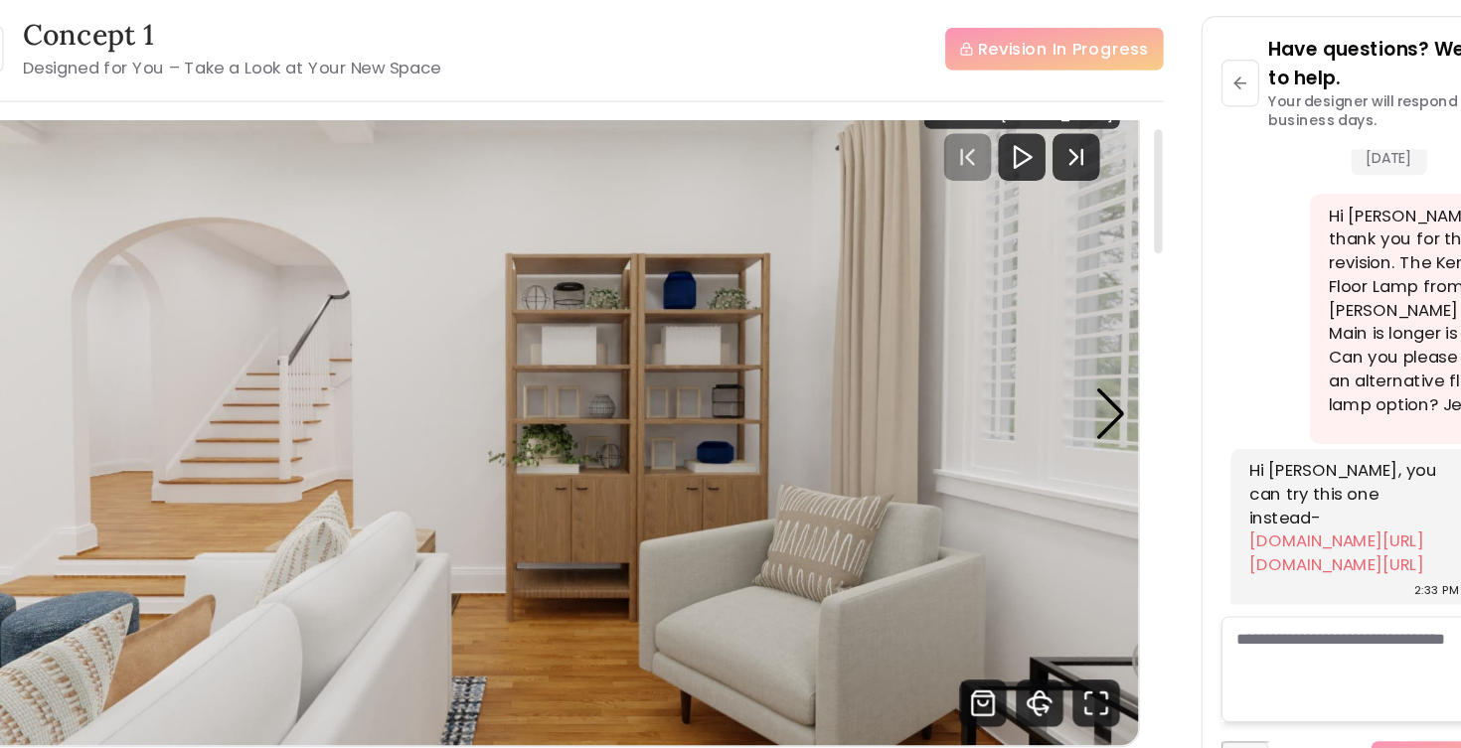
scroll to position [32, 0]
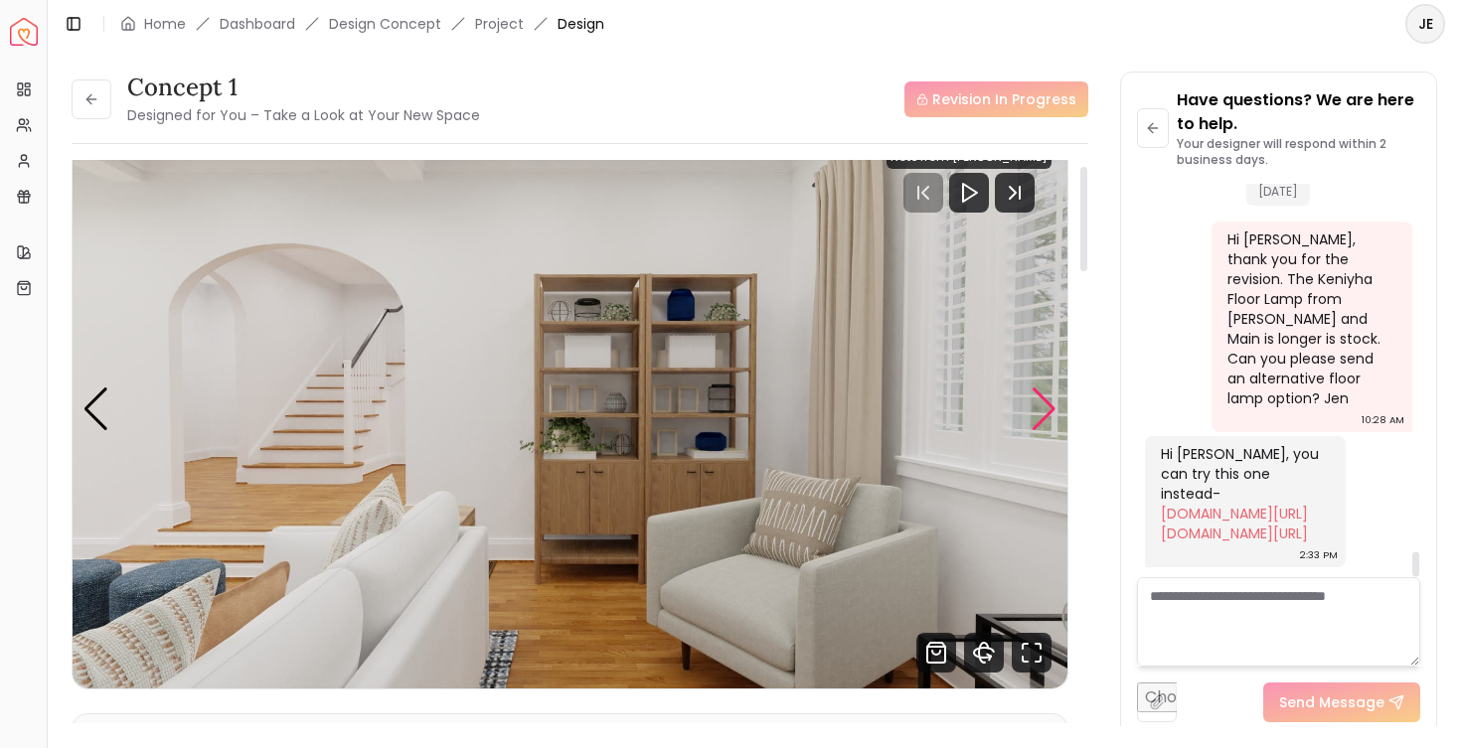
click at [1037, 395] on div "Next slide" at bounding box center [1044, 410] width 27 height 44
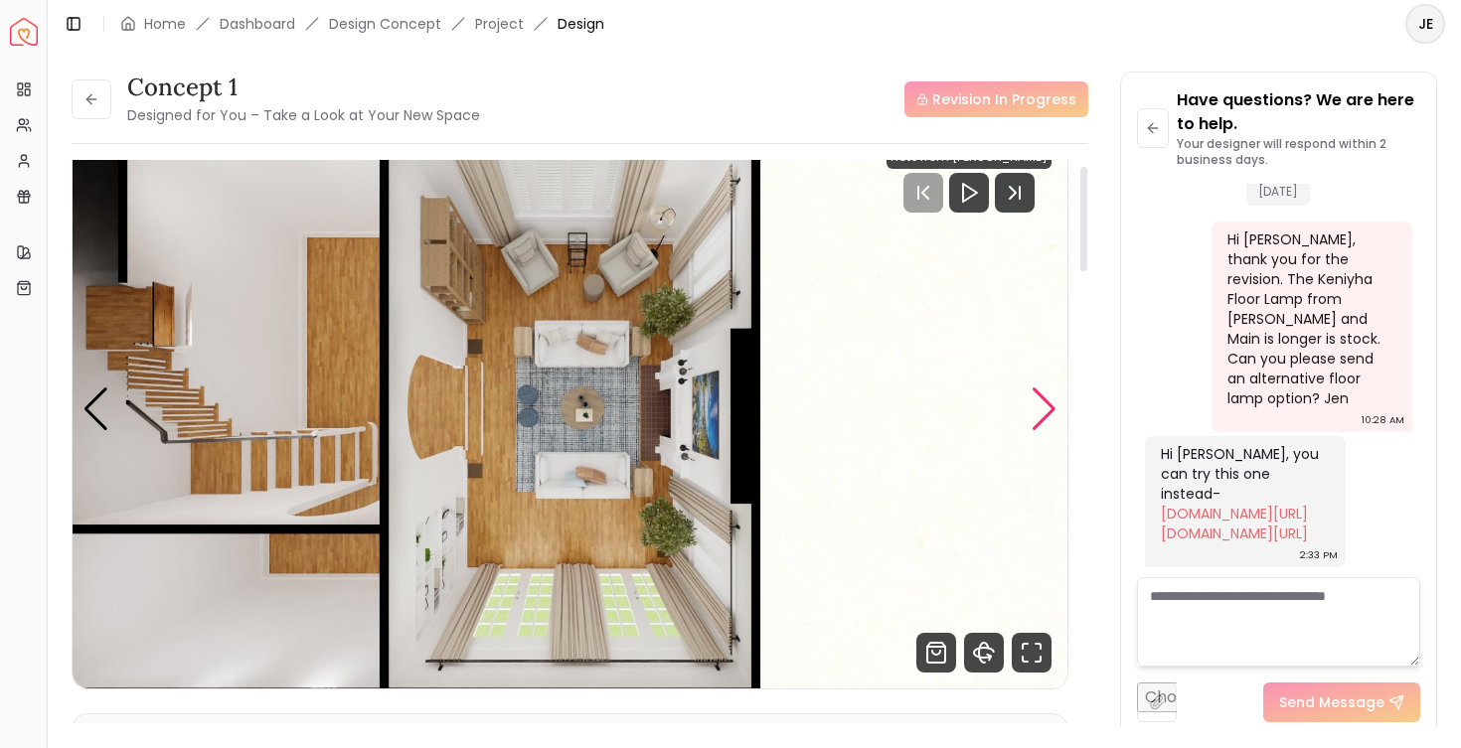
click at [1037, 395] on div "Next slide" at bounding box center [1044, 410] width 27 height 44
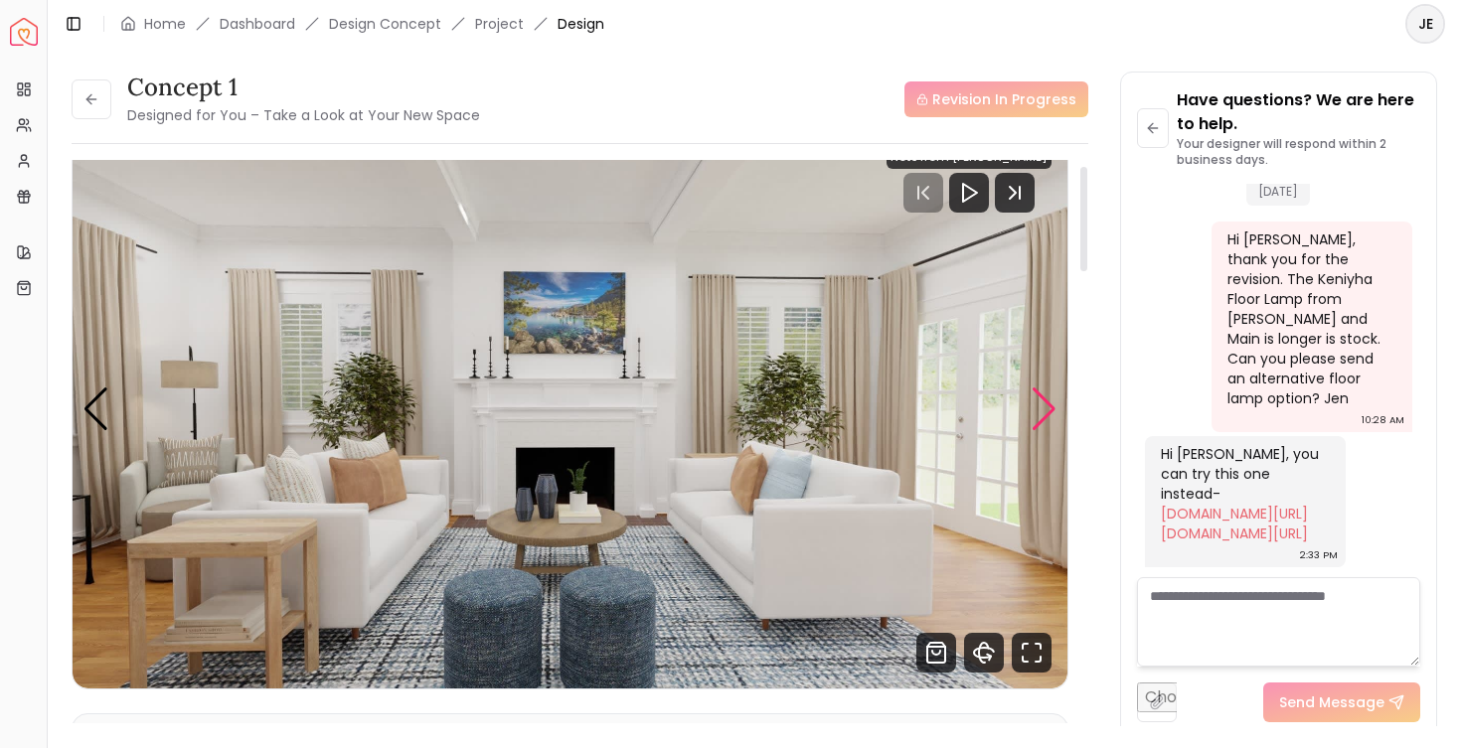
click at [1037, 395] on div "Next slide" at bounding box center [1044, 410] width 27 height 44
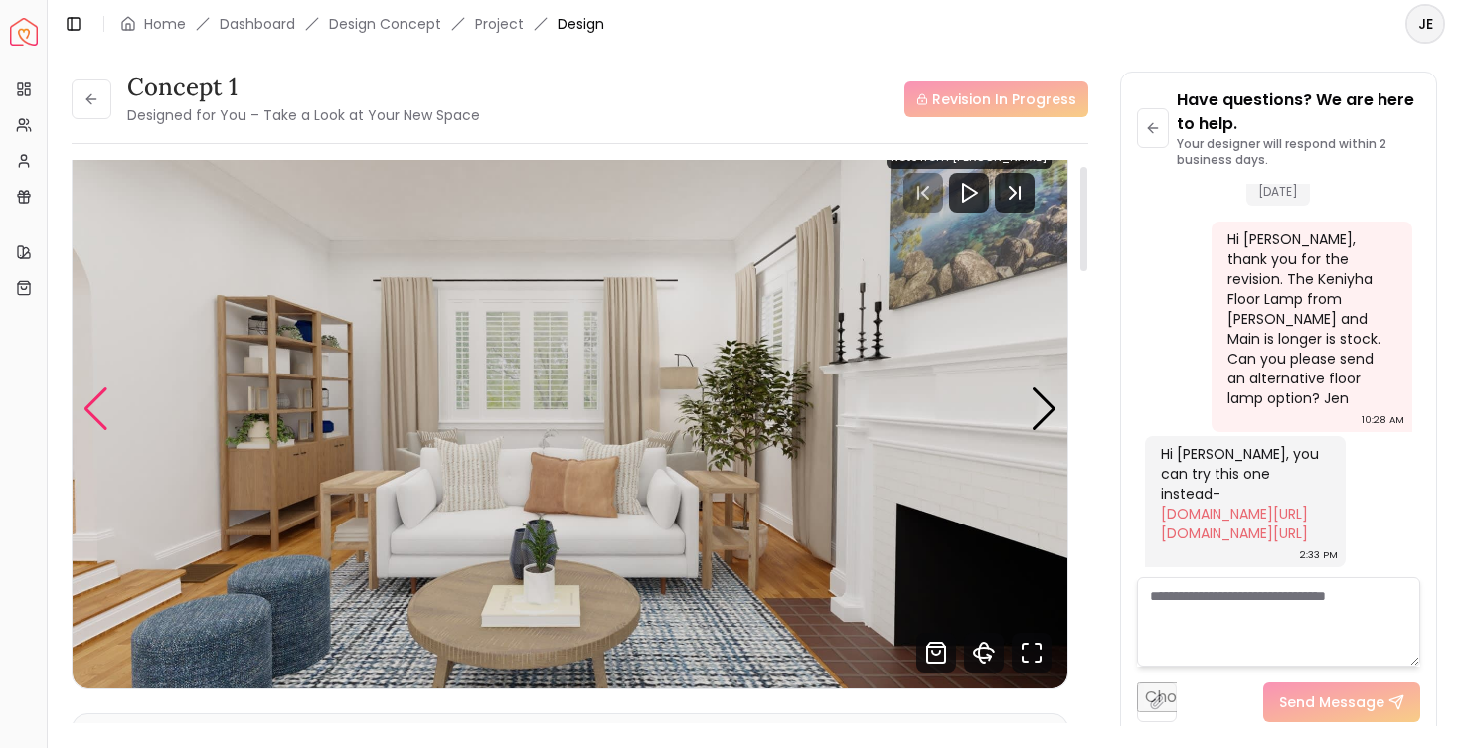
click at [88, 389] on div "Previous slide" at bounding box center [95, 410] width 27 height 44
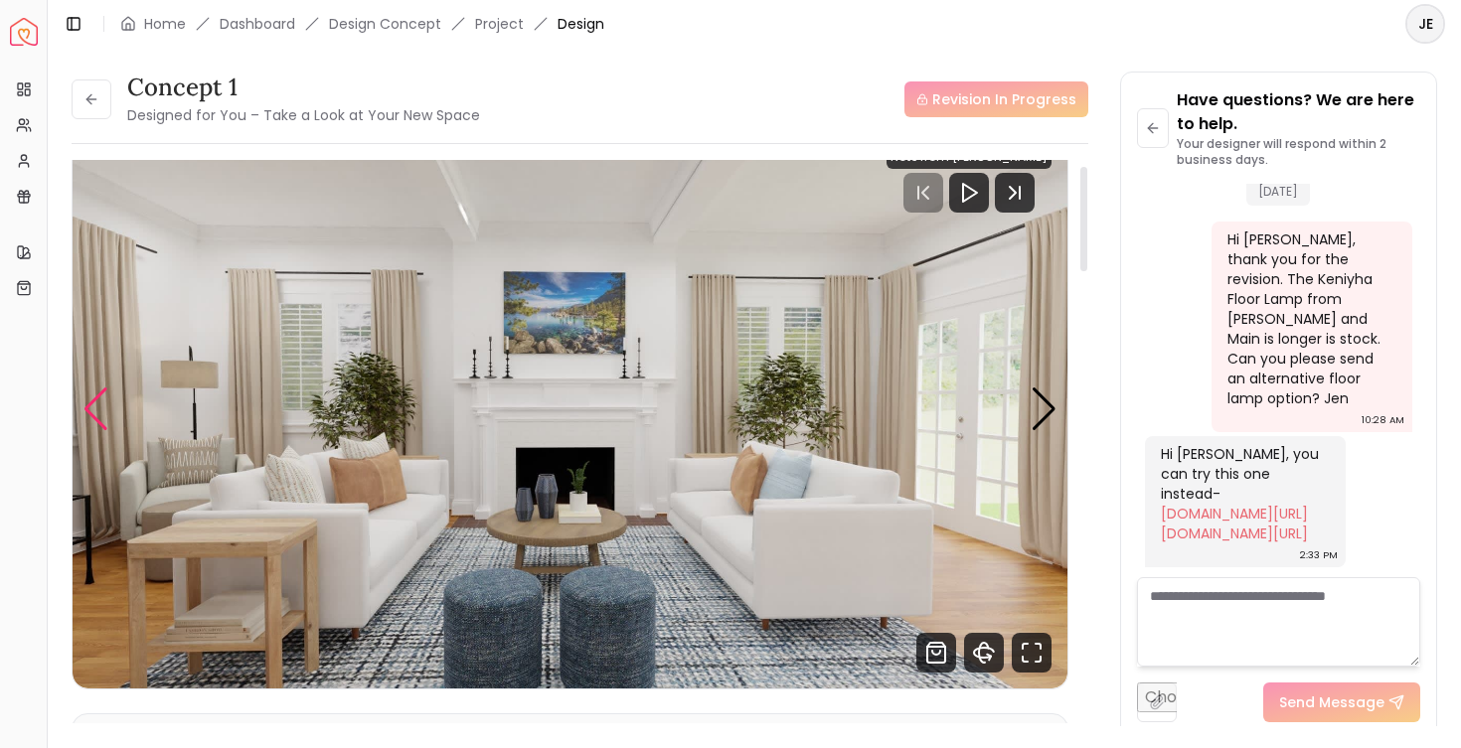
click at [88, 389] on div "Previous slide" at bounding box center [95, 410] width 27 height 44
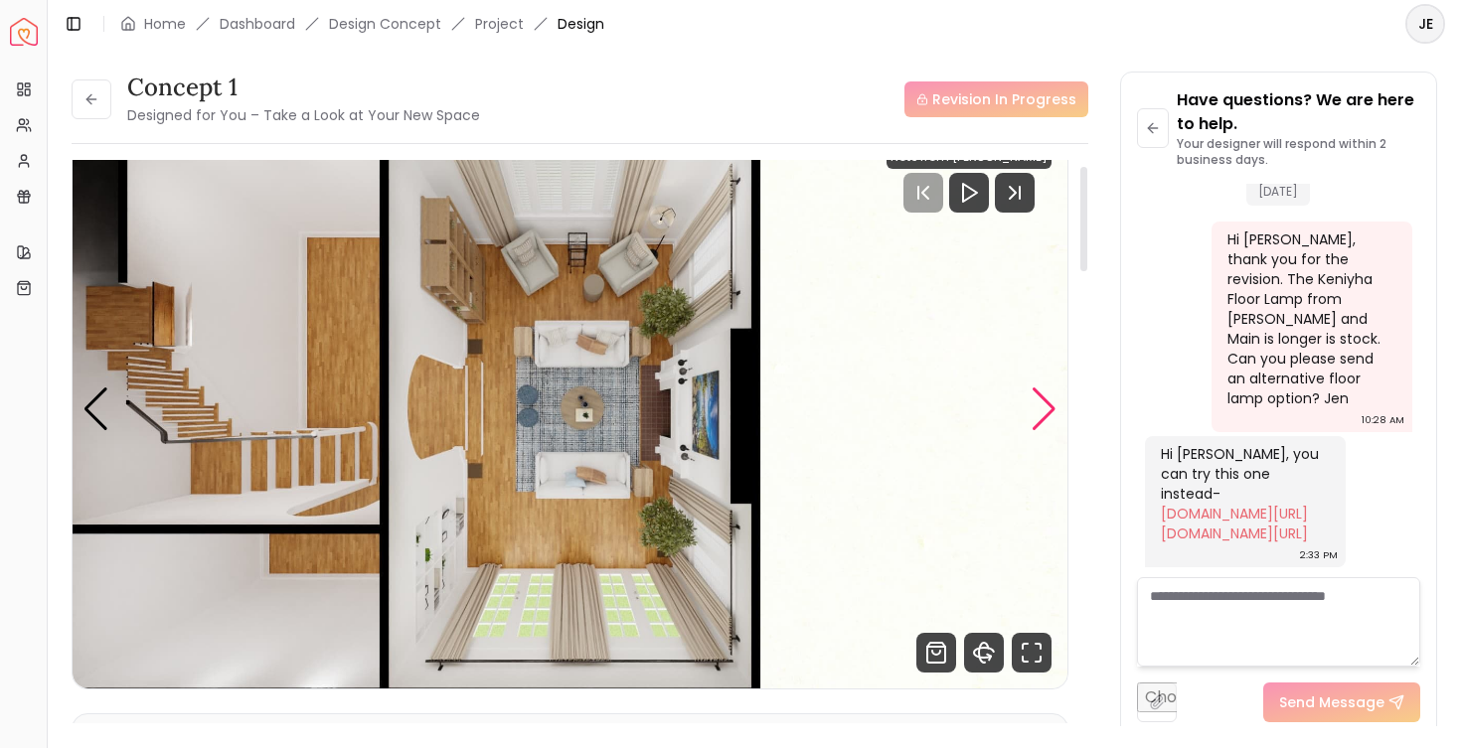
click at [1044, 397] on div "Next slide" at bounding box center [1044, 410] width 27 height 44
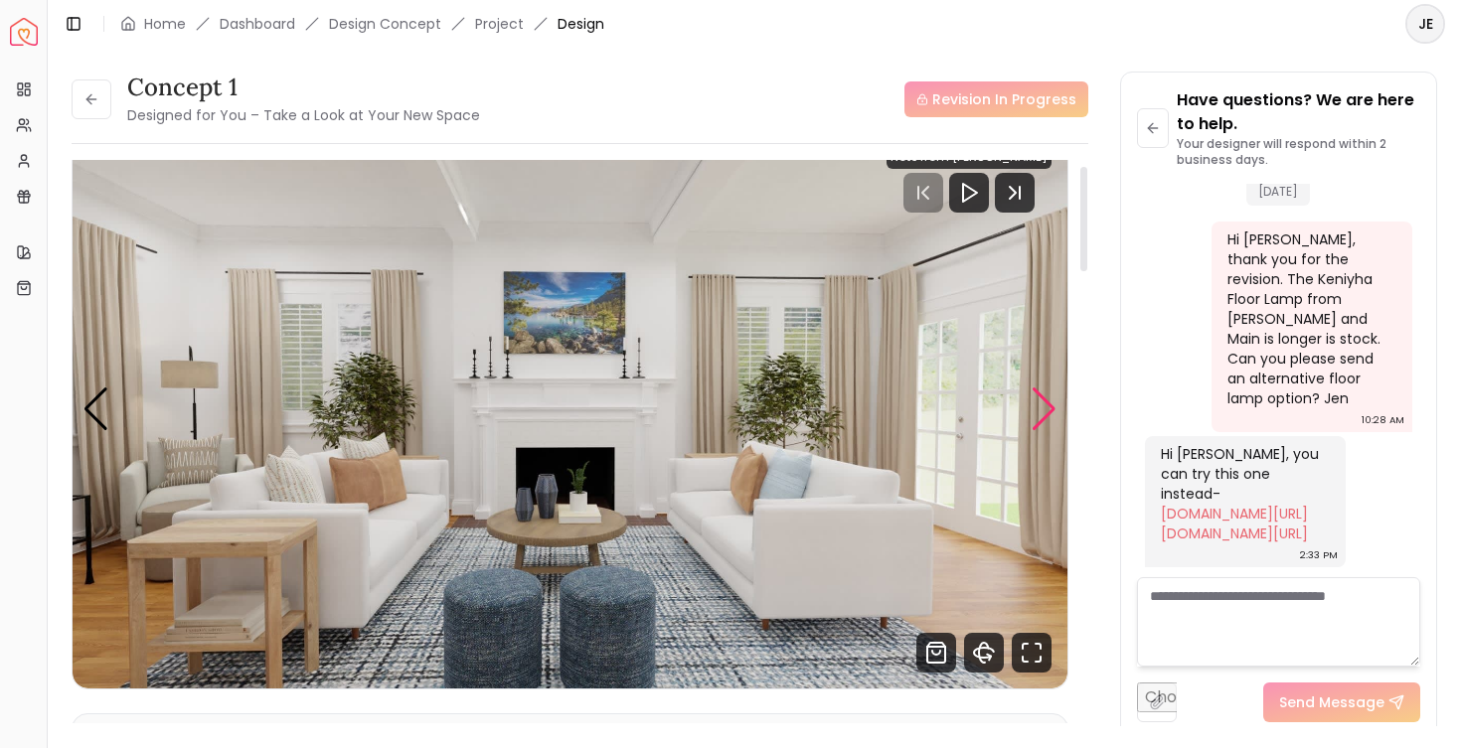
click at [1044, 397] on div "Next slide" at bounding box center [1044, 410] width 27 height 44
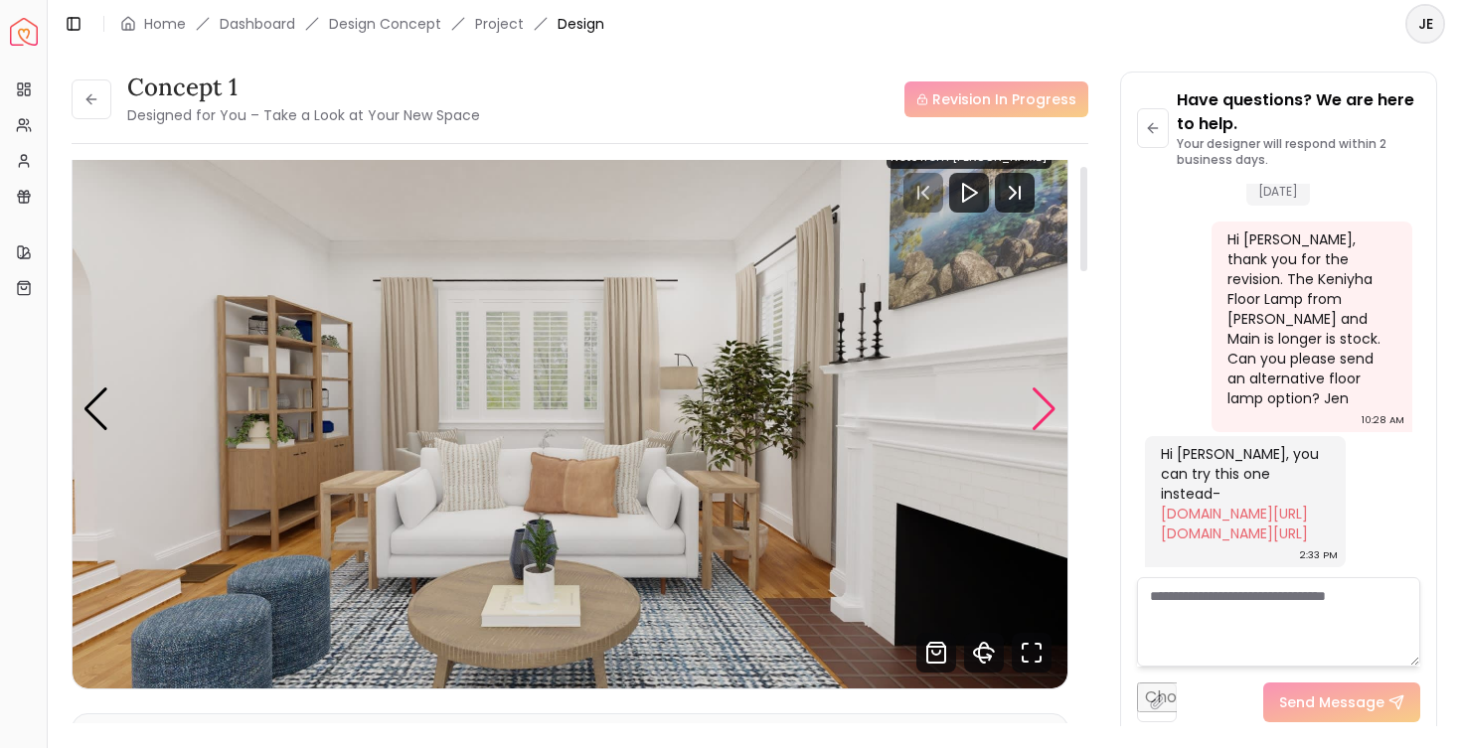
click at [1044, 397] on div "Next slide" at bounding box center [1044, 410] width 27 height 44
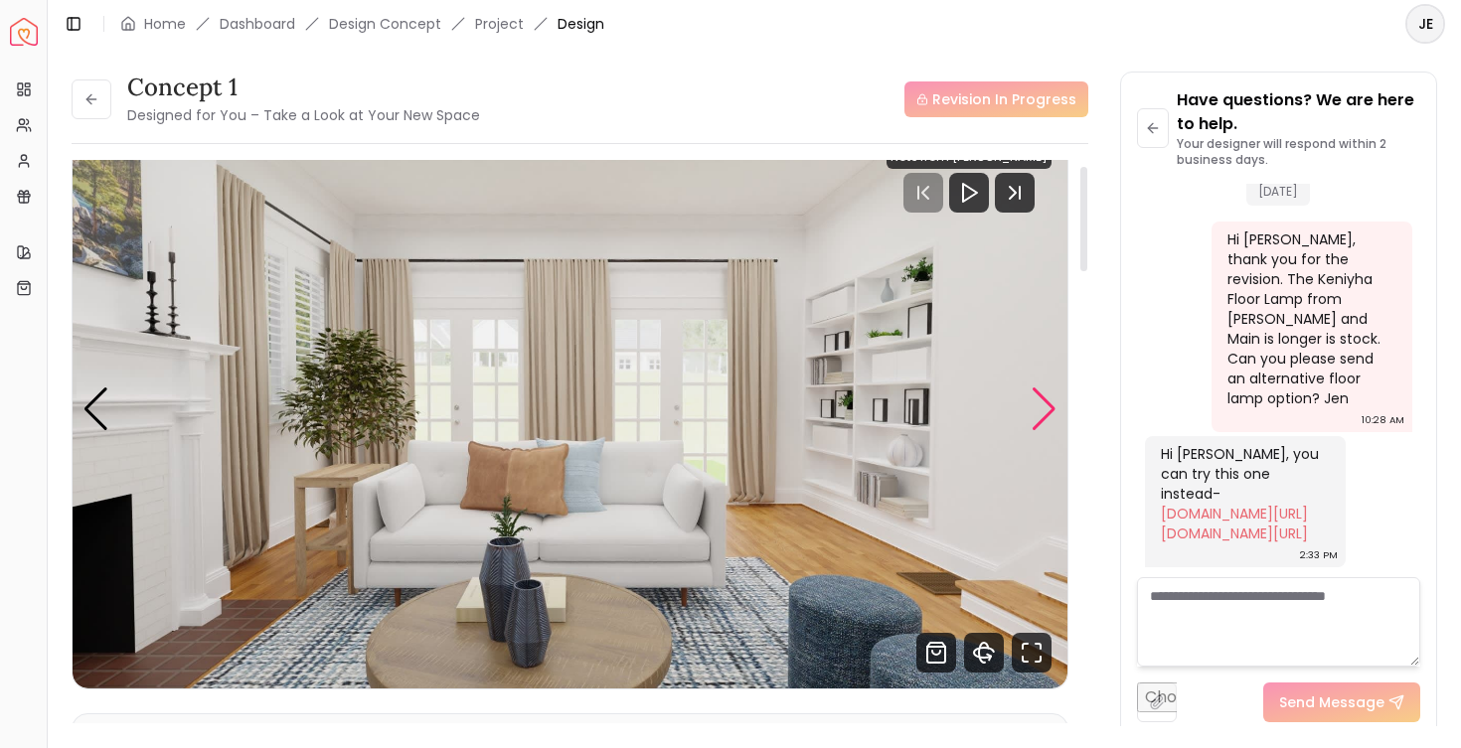
click at [1044, 397] on div "Next slide" at bounding box center [1044, 410] width 27 height 44
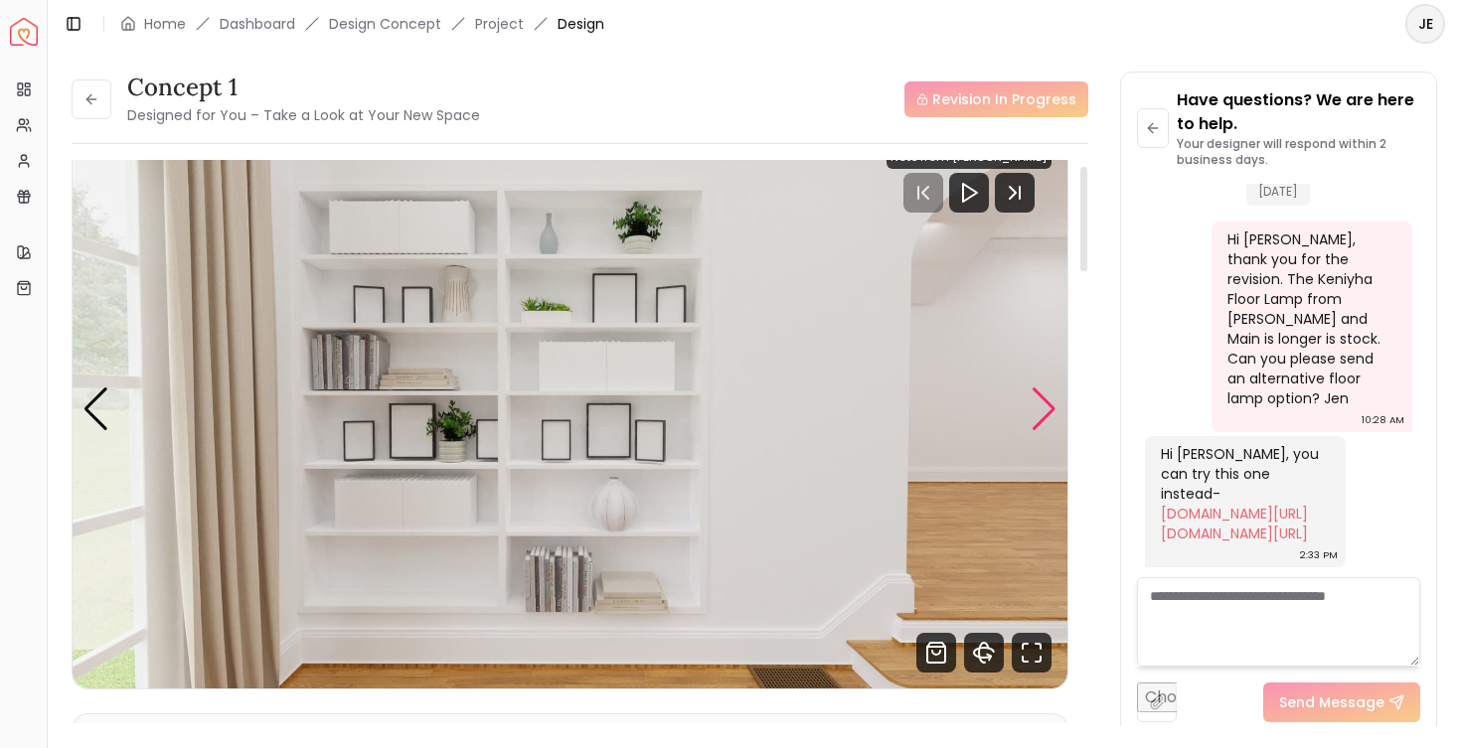
click at [1044, 397] on div "Next slide" at bounding box center [1044, 410] width 27 height 44
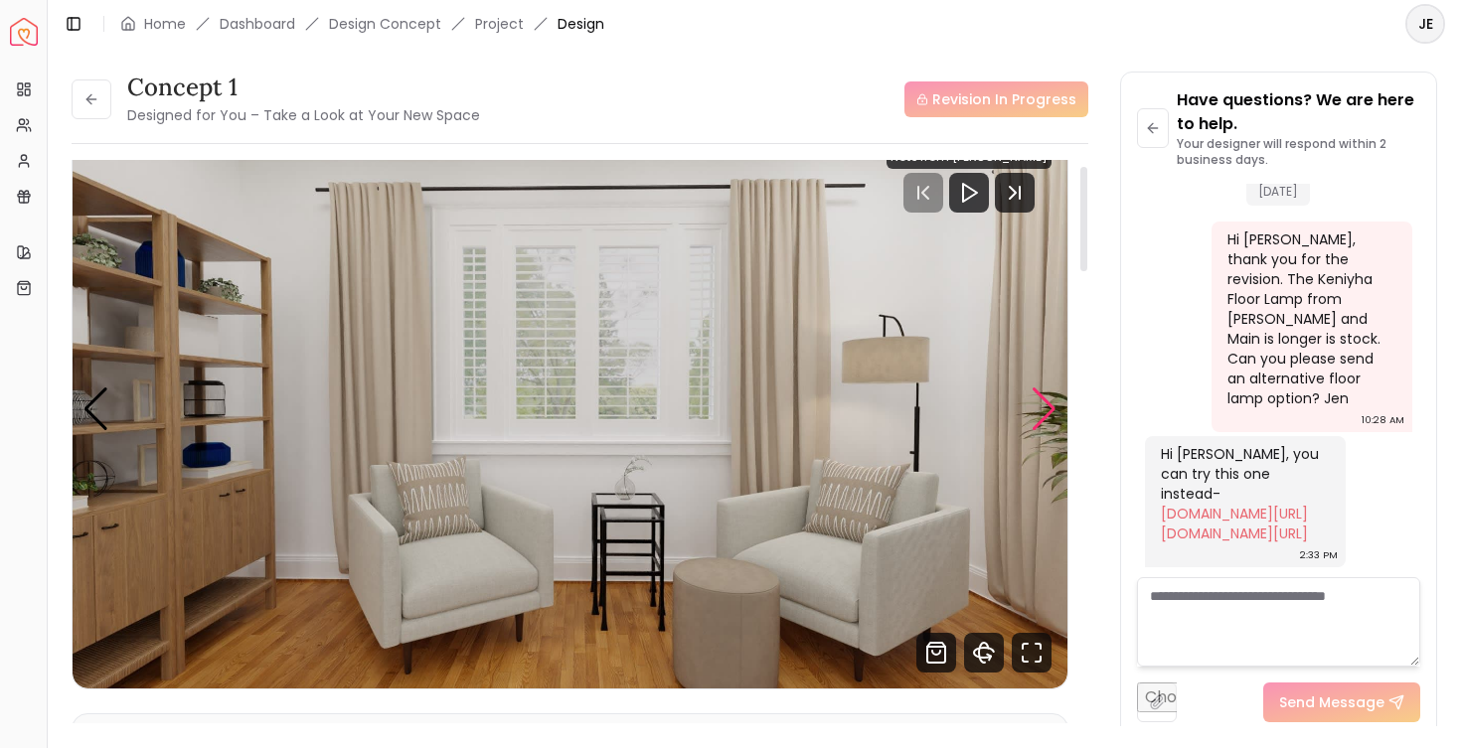
click at [1044, 397] on div "Next slide" at bounding box center [1044, 410] width 27 height 44
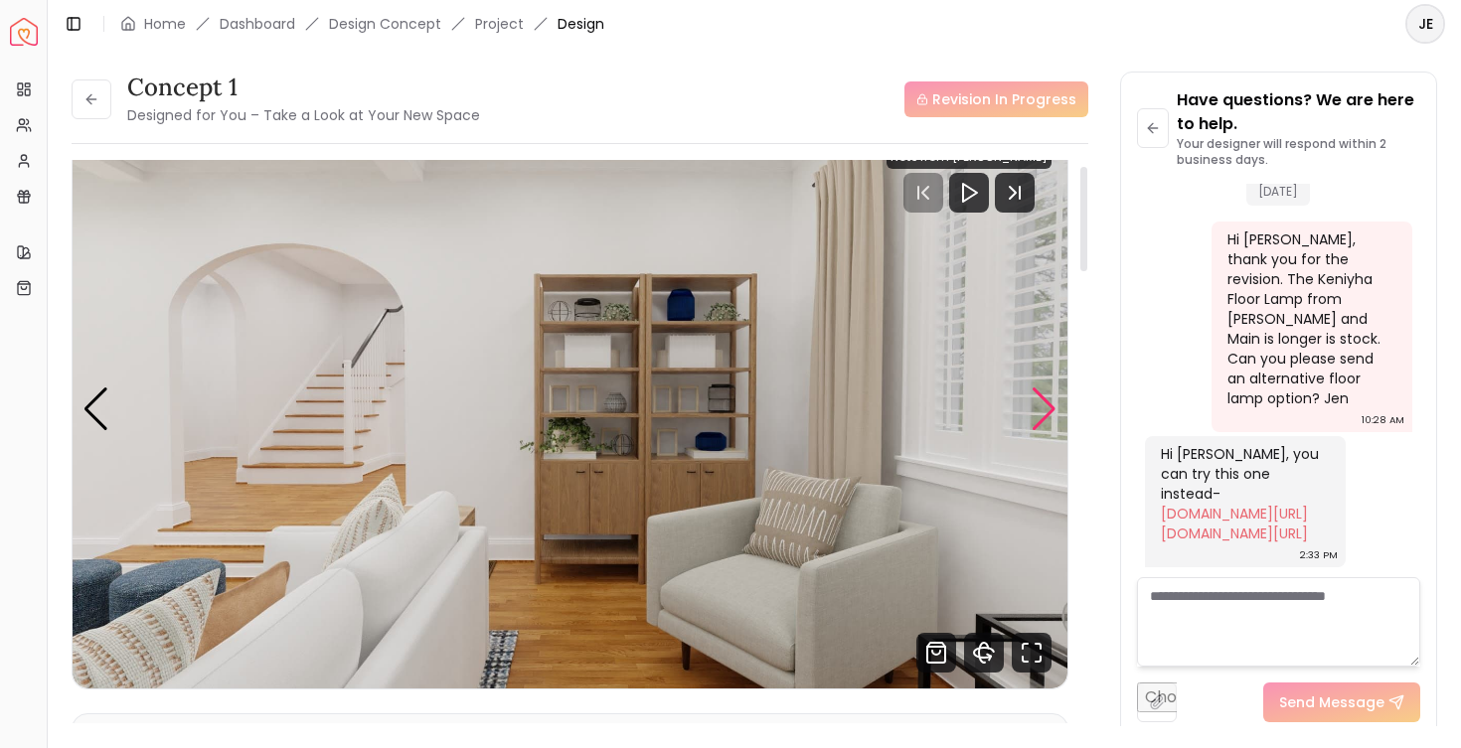
click at [1044, 397] on div "Next slide" at bounding box center [1044, 410] width 27 height 44
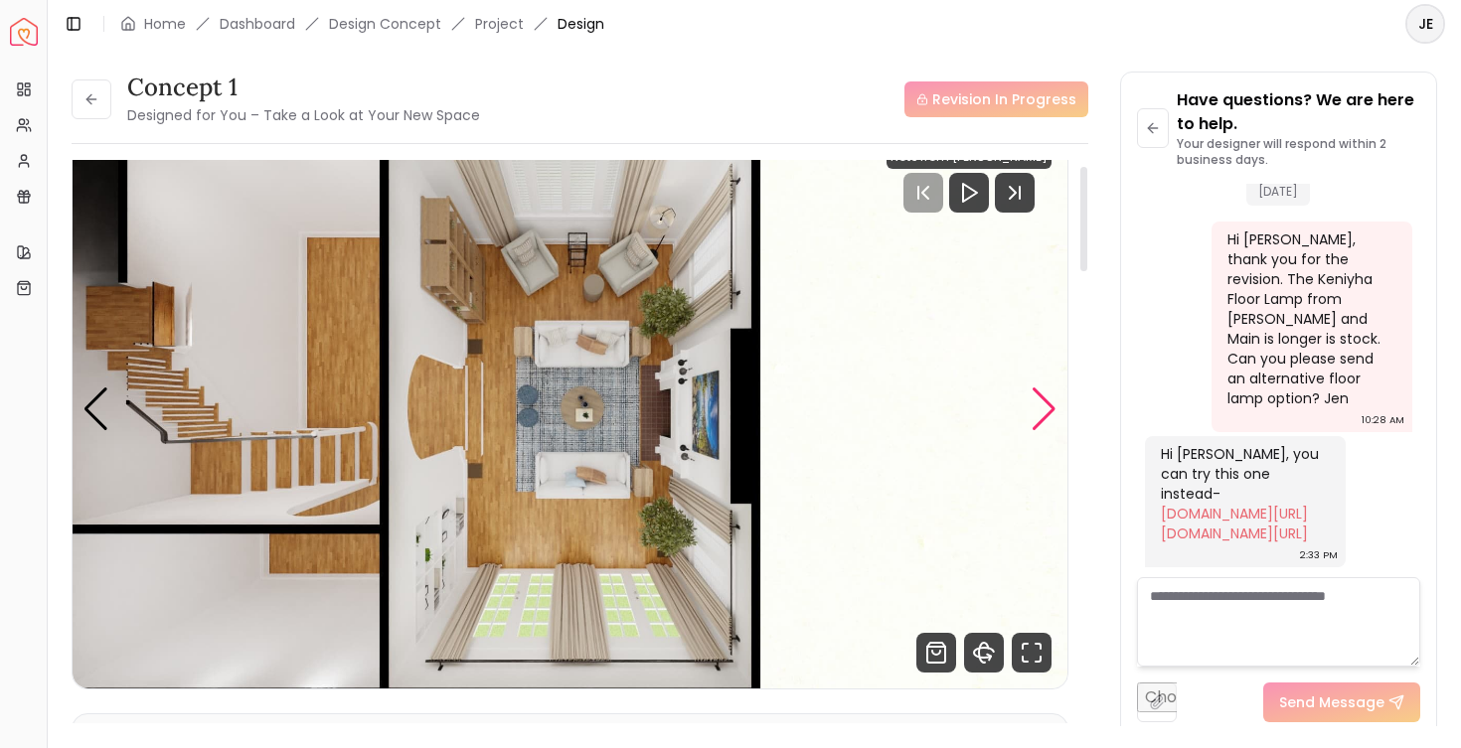
click at [1044, 397] on div "Next slide" at bounding box center [1044, 410] width 27 height 44
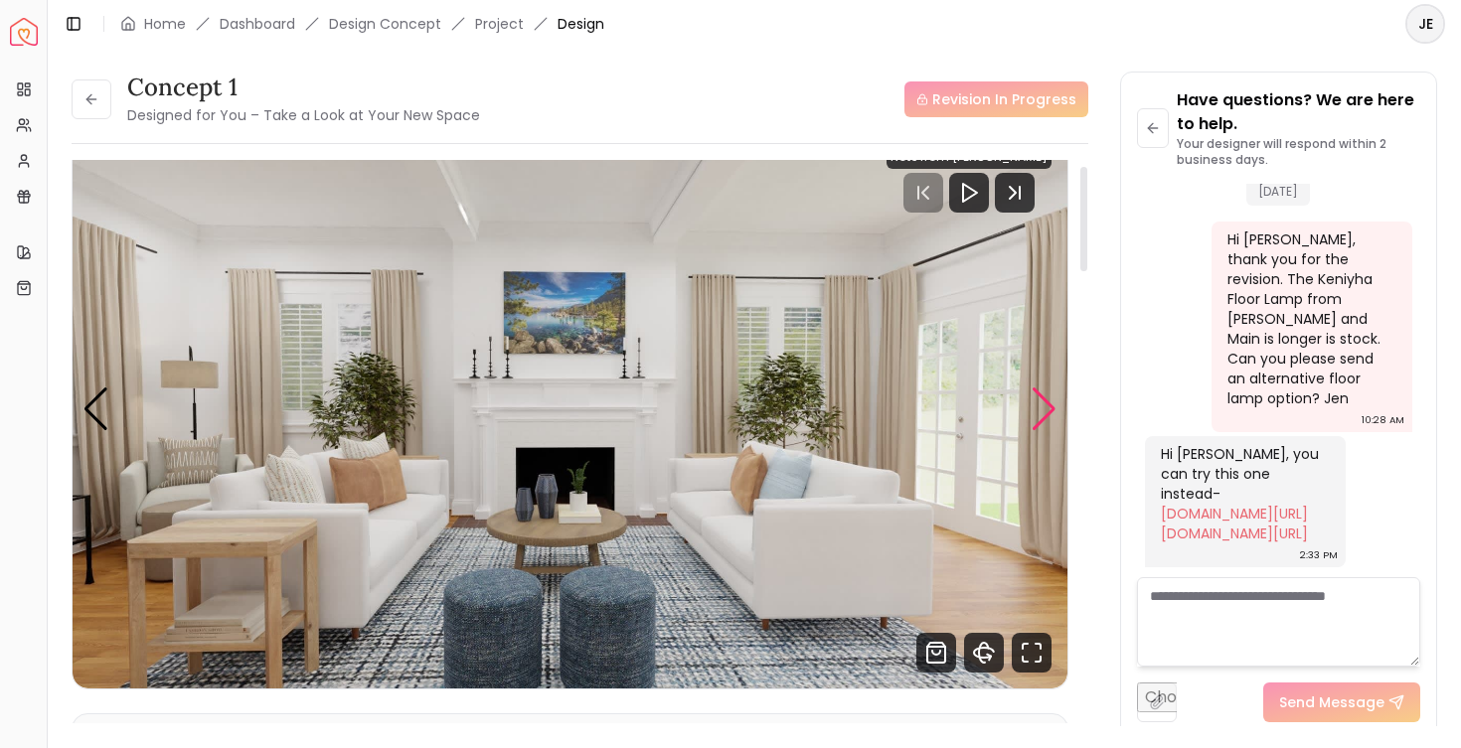
click at [1044, 397] on div "Next slide" at bounding box center [1044, 410] width 27 height 44
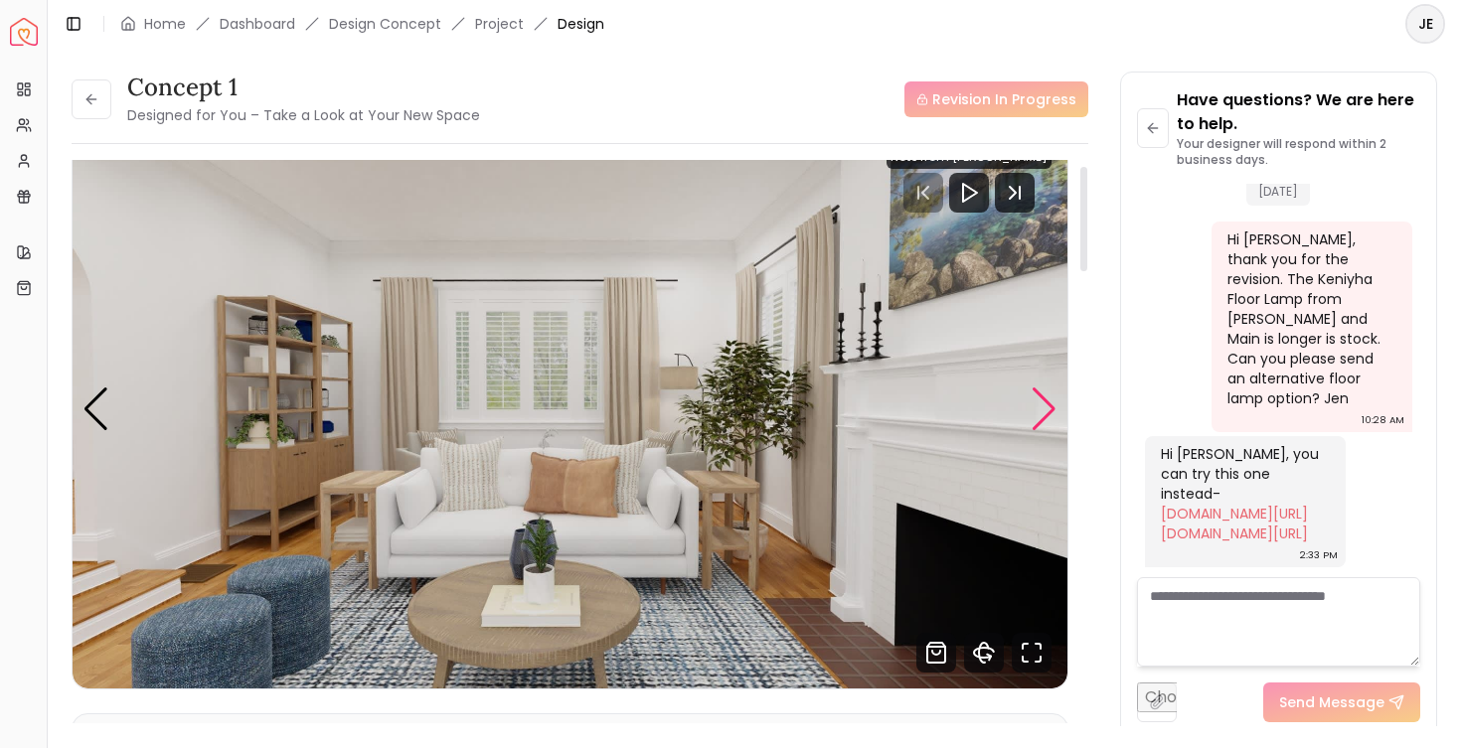
click at [1044, 397] on div "Next slide" at bounding box center [1044, 410] width 27 height 44
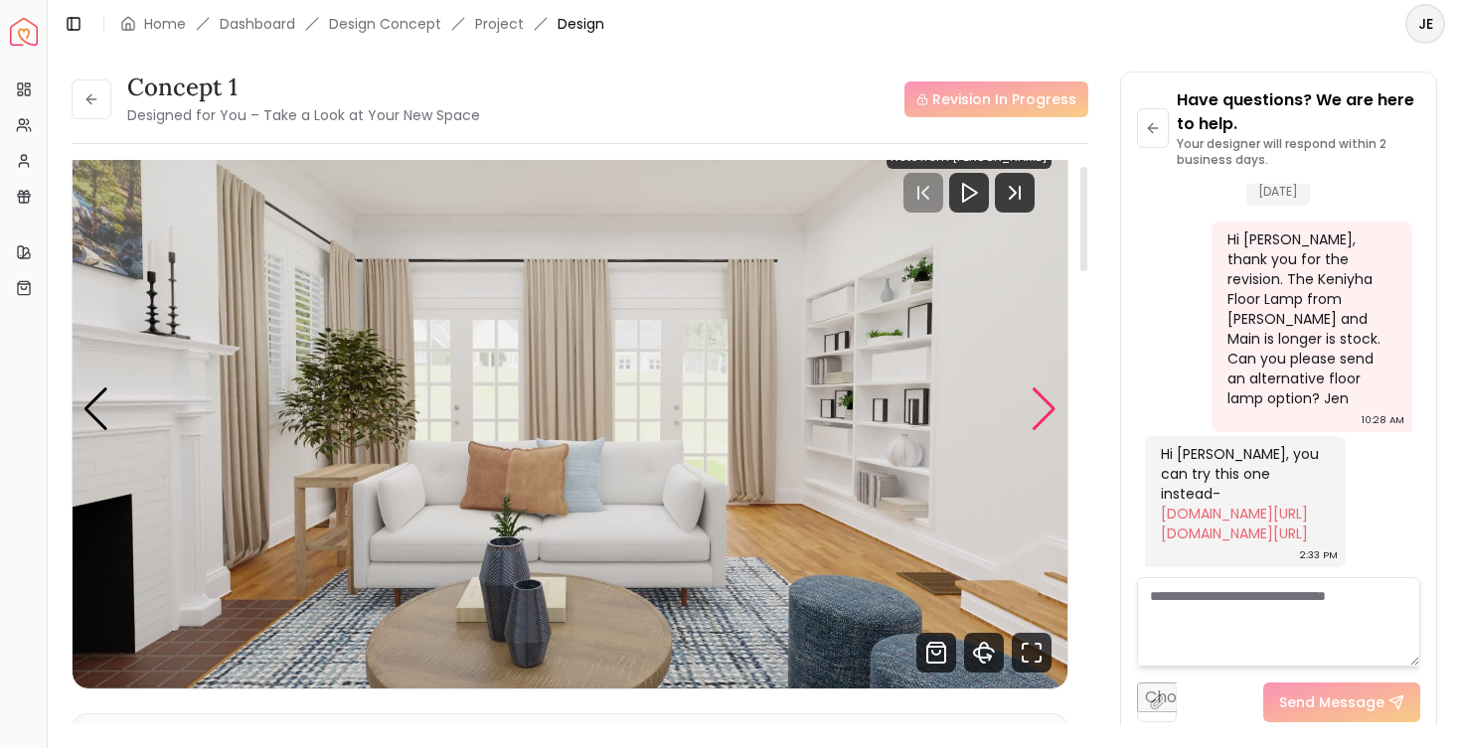
click at [1044, 397] on div "Next slide" at bounding box center [1044, 410] width 27 height 44
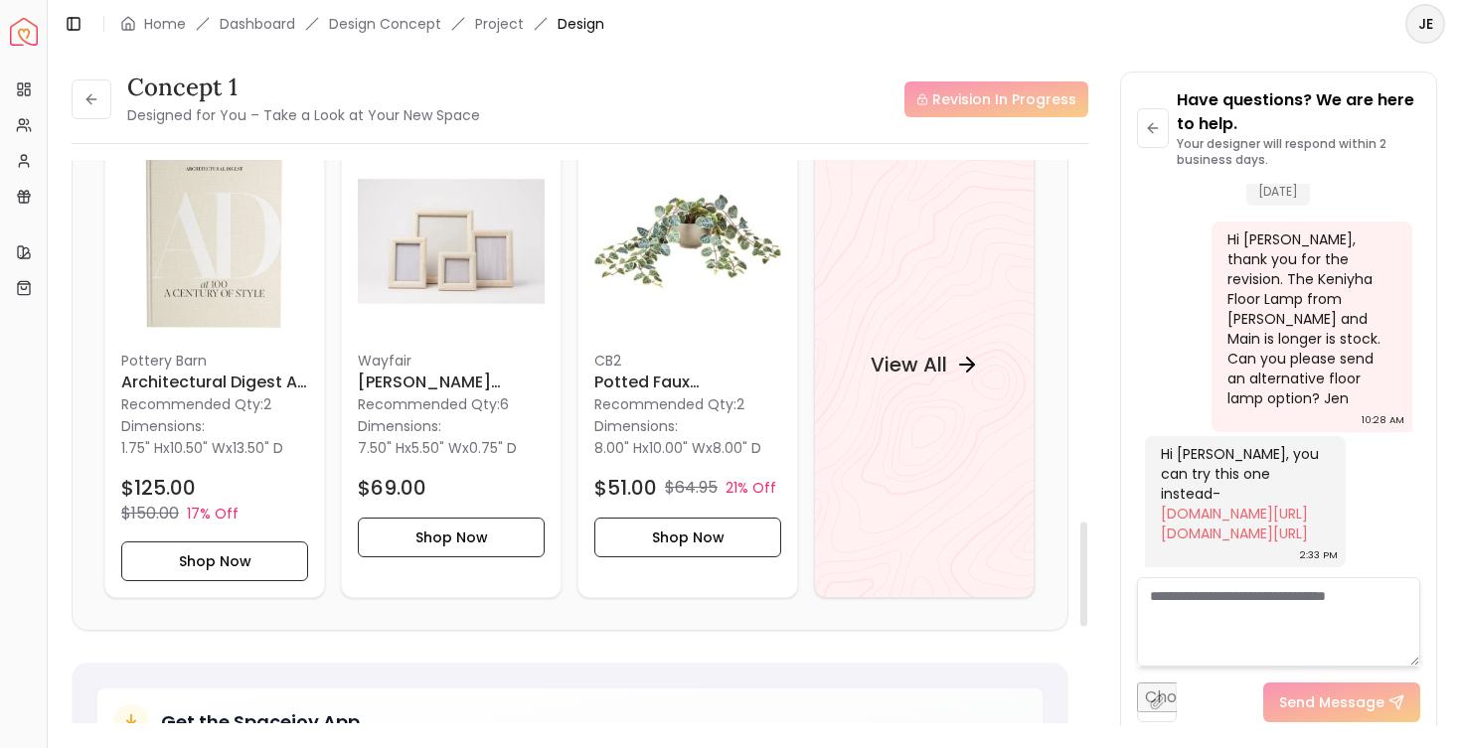
scroll to position [1954, 0]
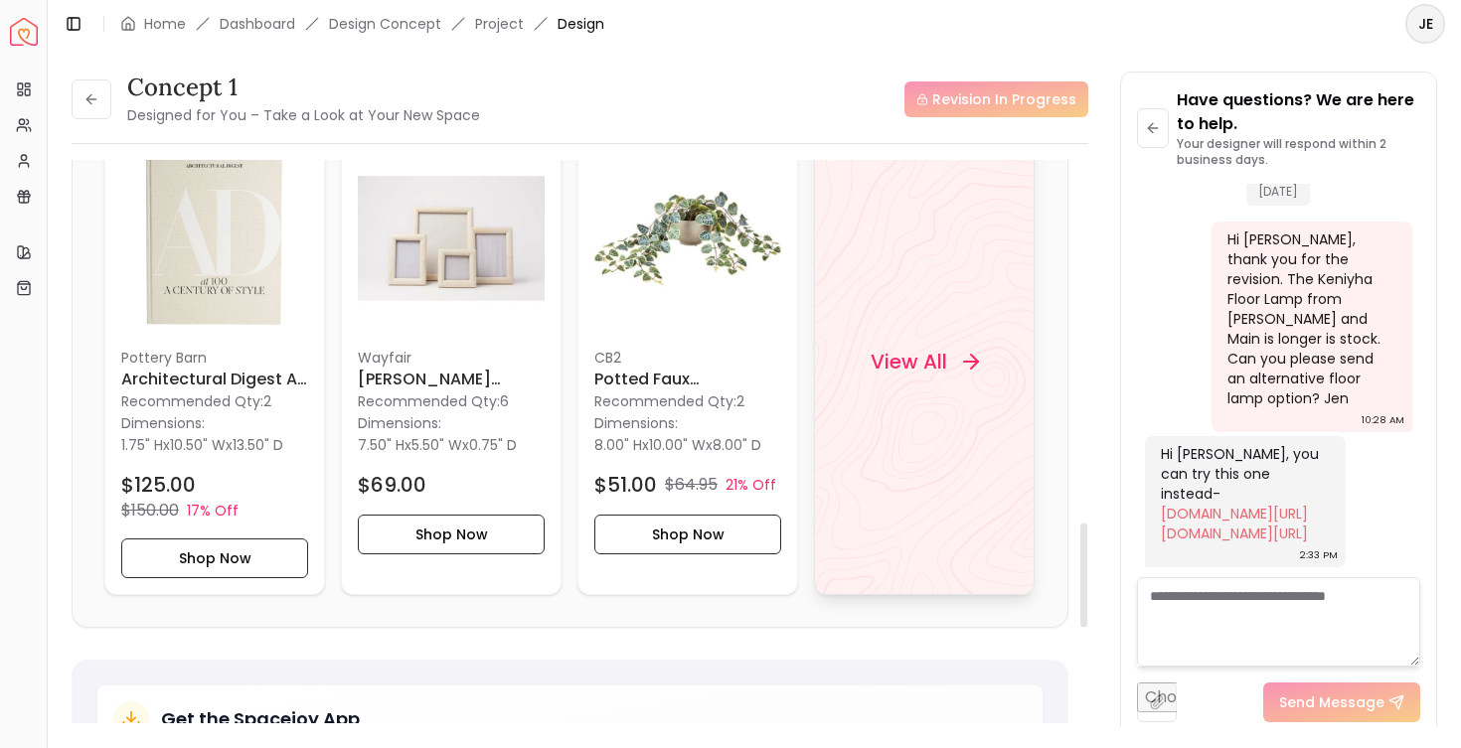
click at [938, 367] on h4 "View All" at bounding box center [909, 362] width 77 height 28
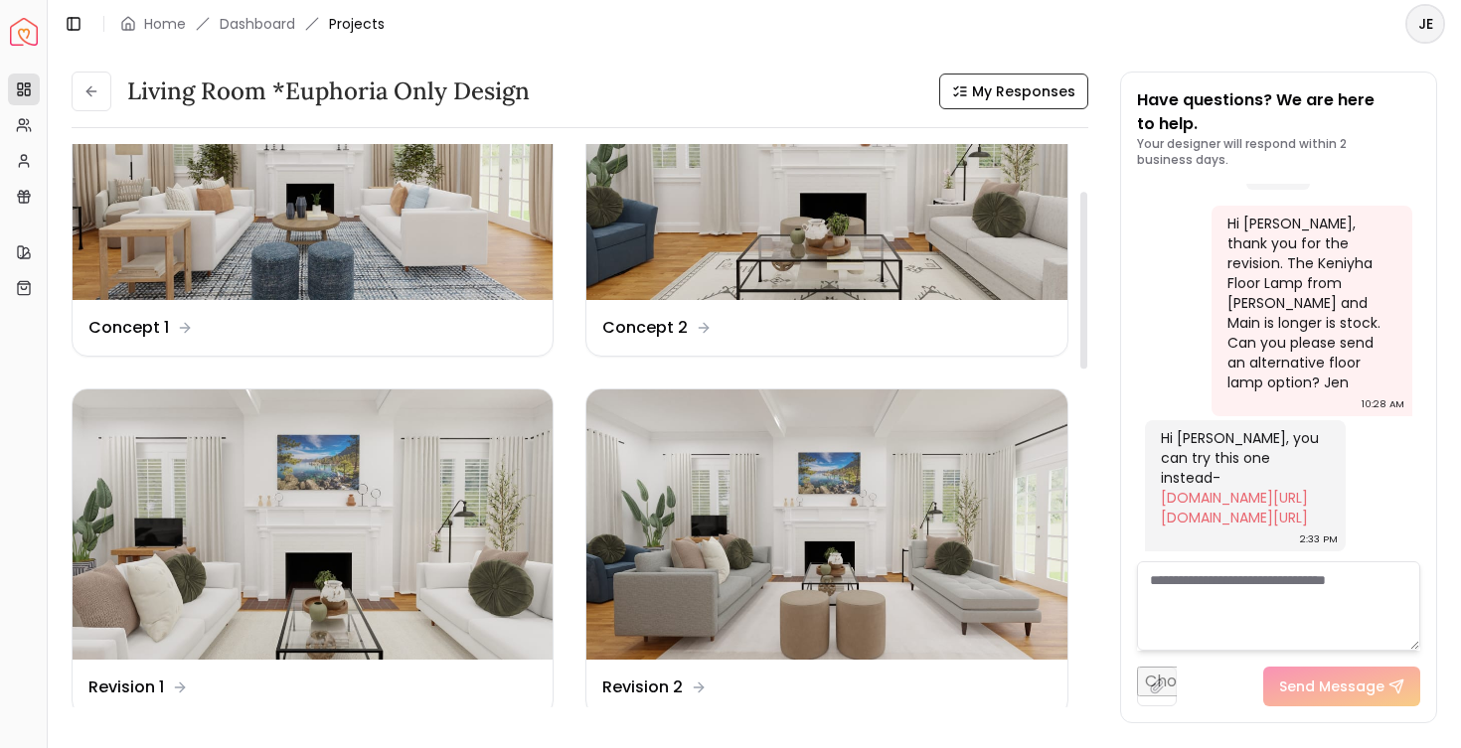
scroll to position [186, 0]
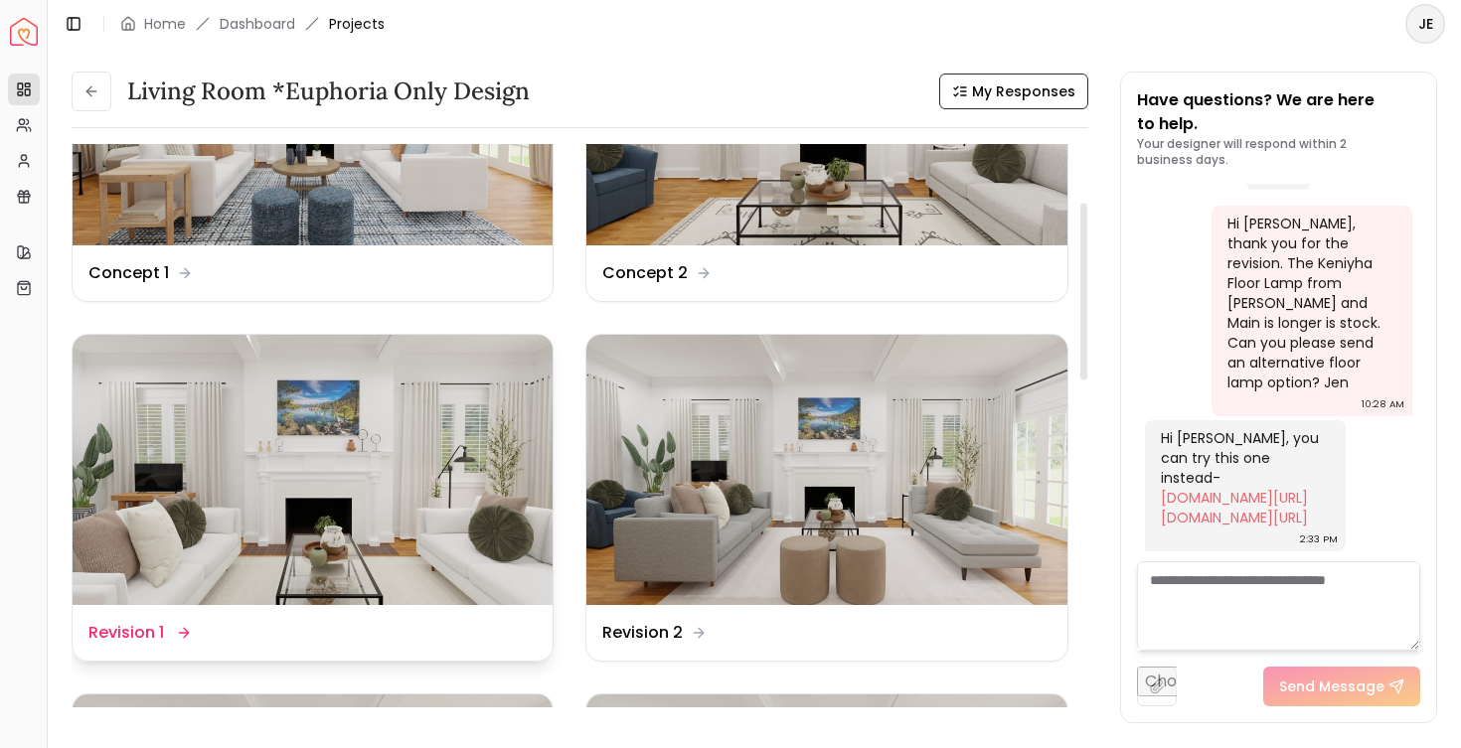
click at [459, 470] on img at bounding box center [313, 470] width 480 height 270
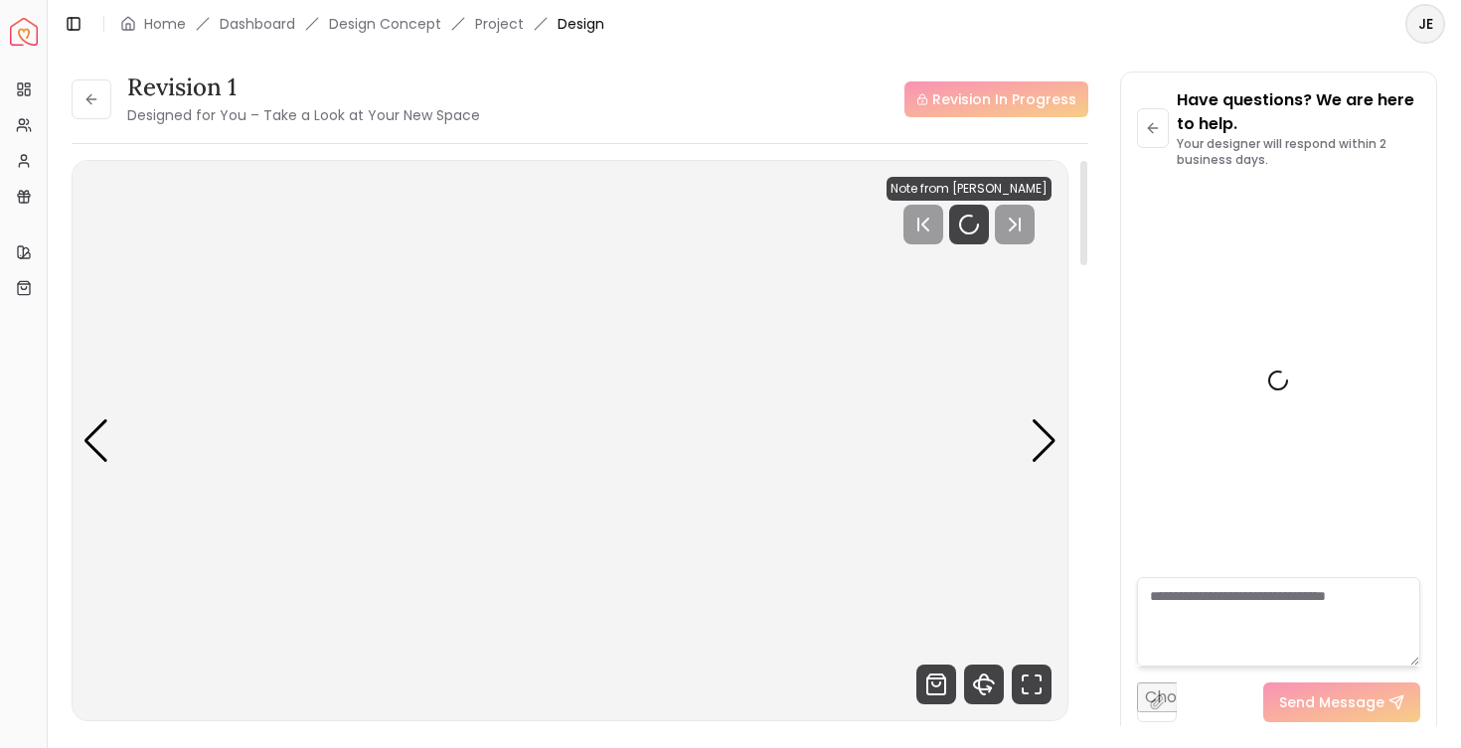
scroll to position [5907, 0]
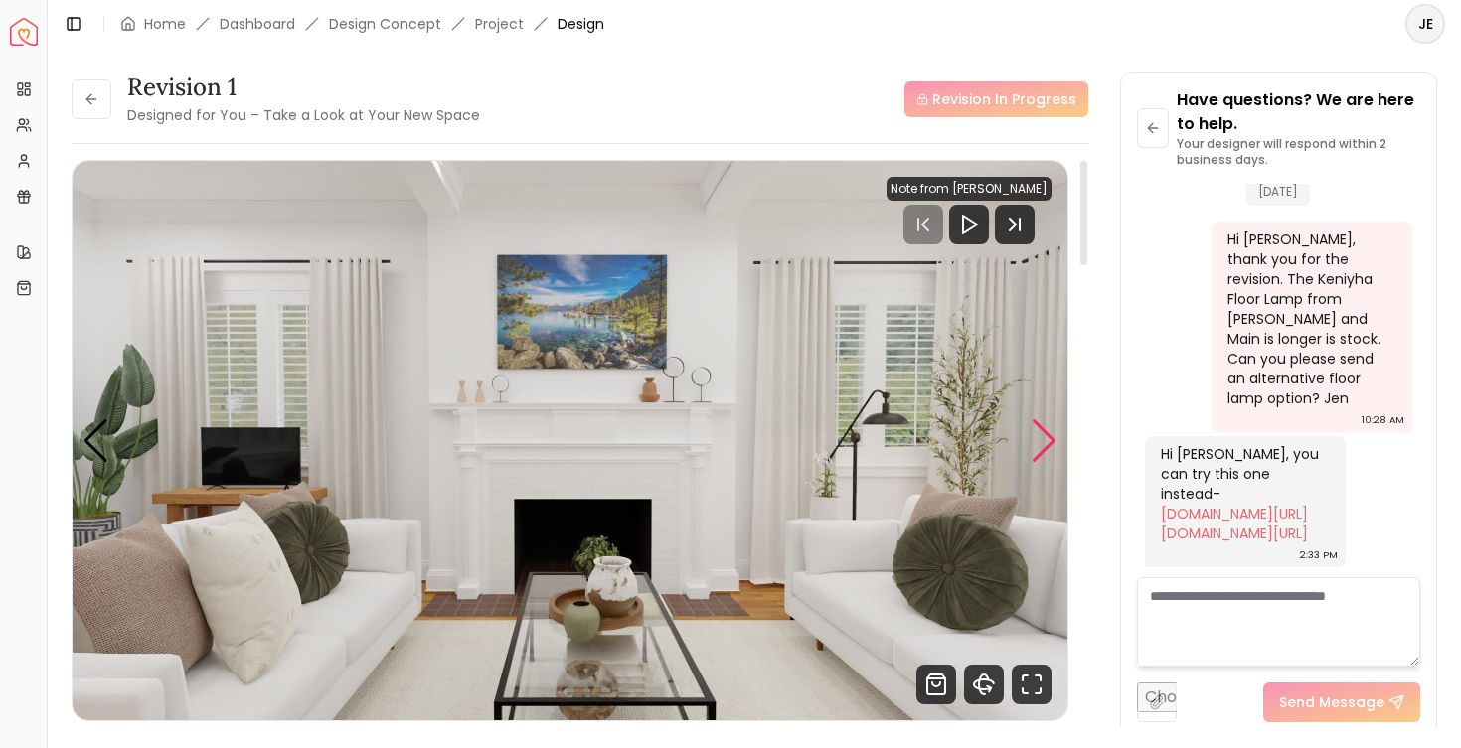
click at [1047, 428] on div "Next slide" at bounding box center [1044, 441] width 27 height 44
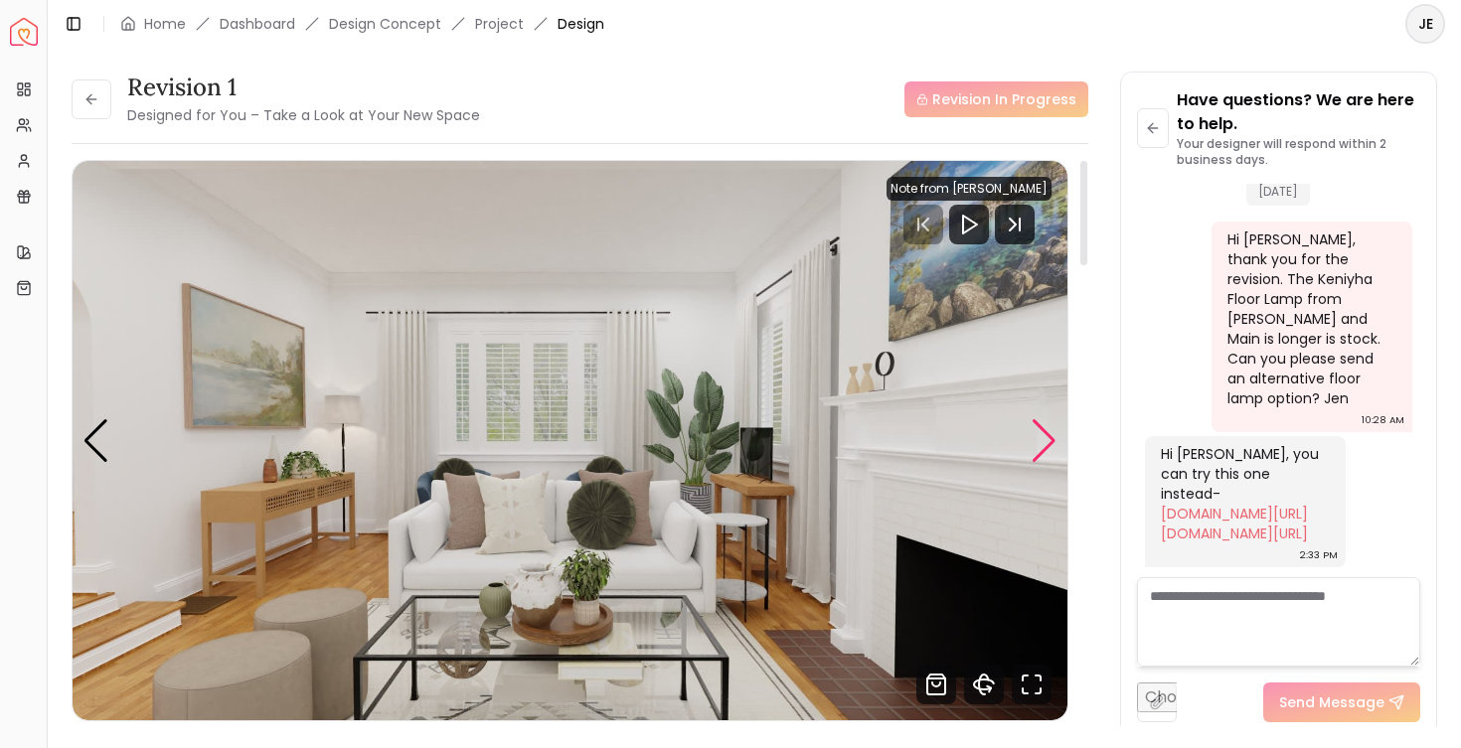
click at [1047, 428] on div "Next slide" at bounding box center [1044, 441] width 27 height 44
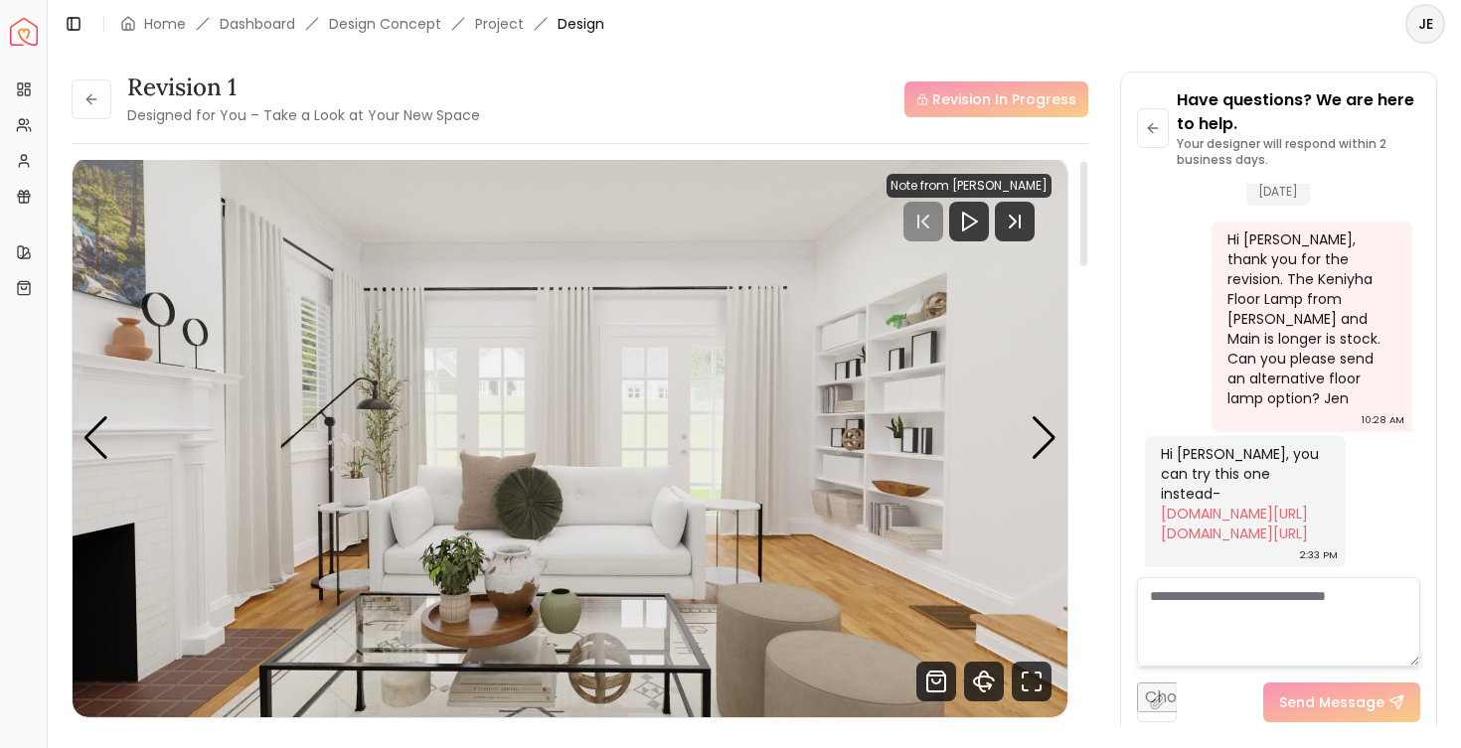
scroll to position [0, 0]
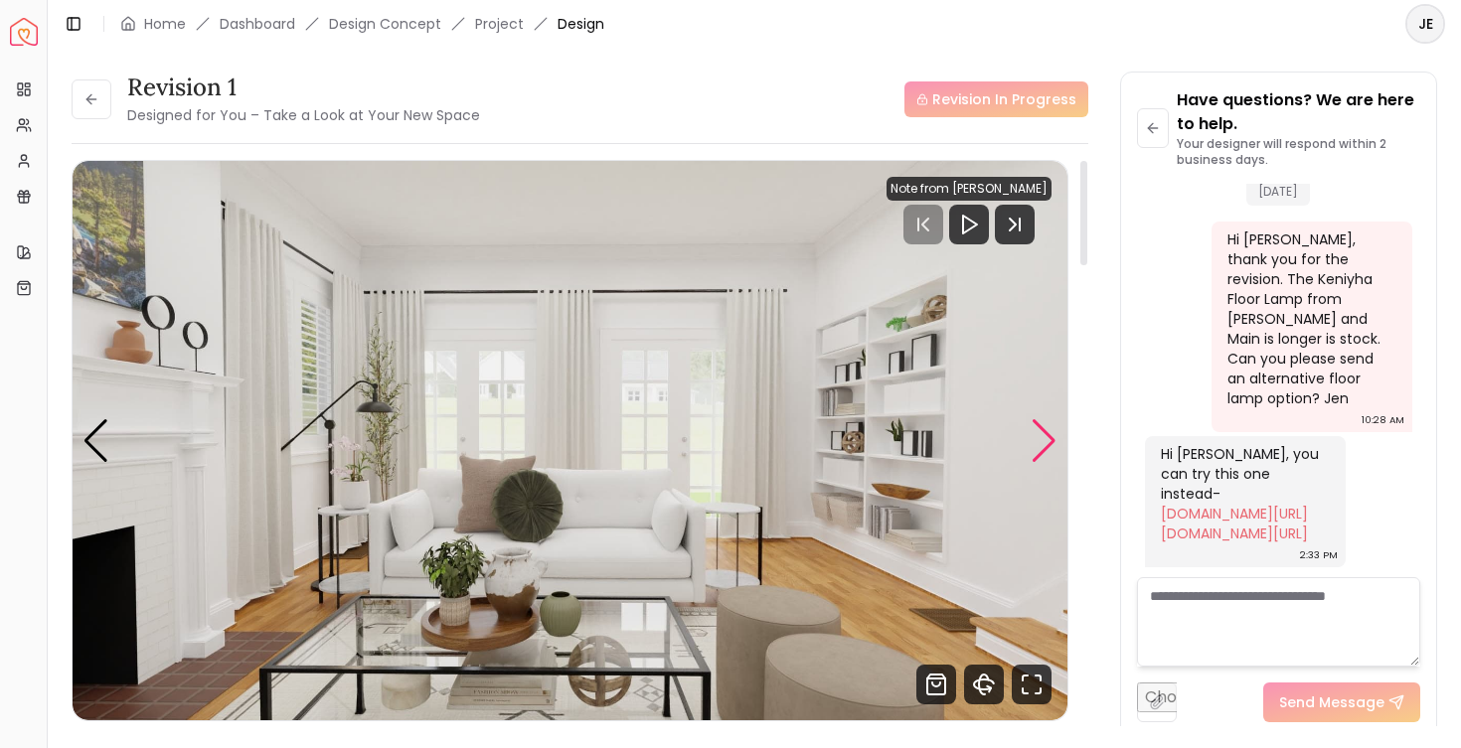
click at [1051, 440] on div "Next slide" at bounding box center [1044, 441] width 27 height 44
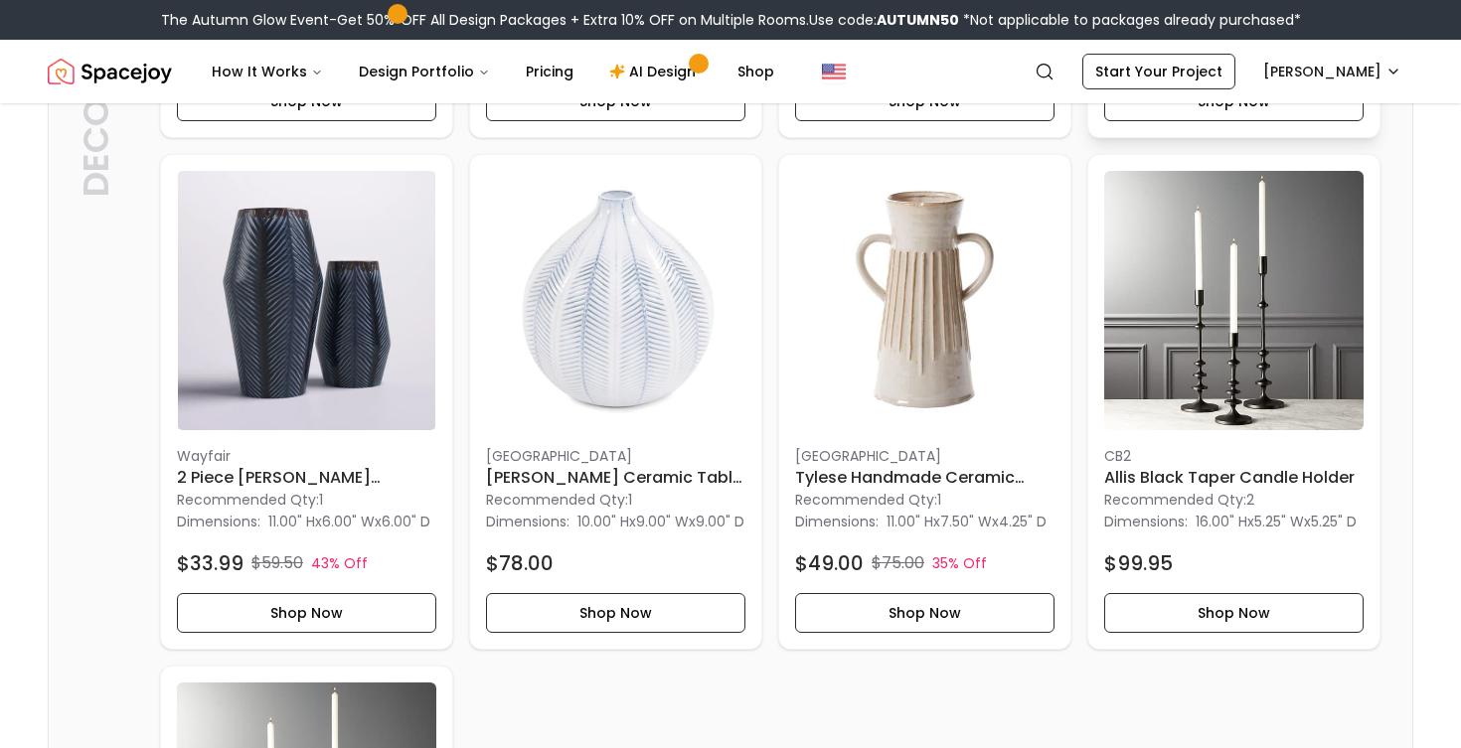
scroll to position [2631, 0]
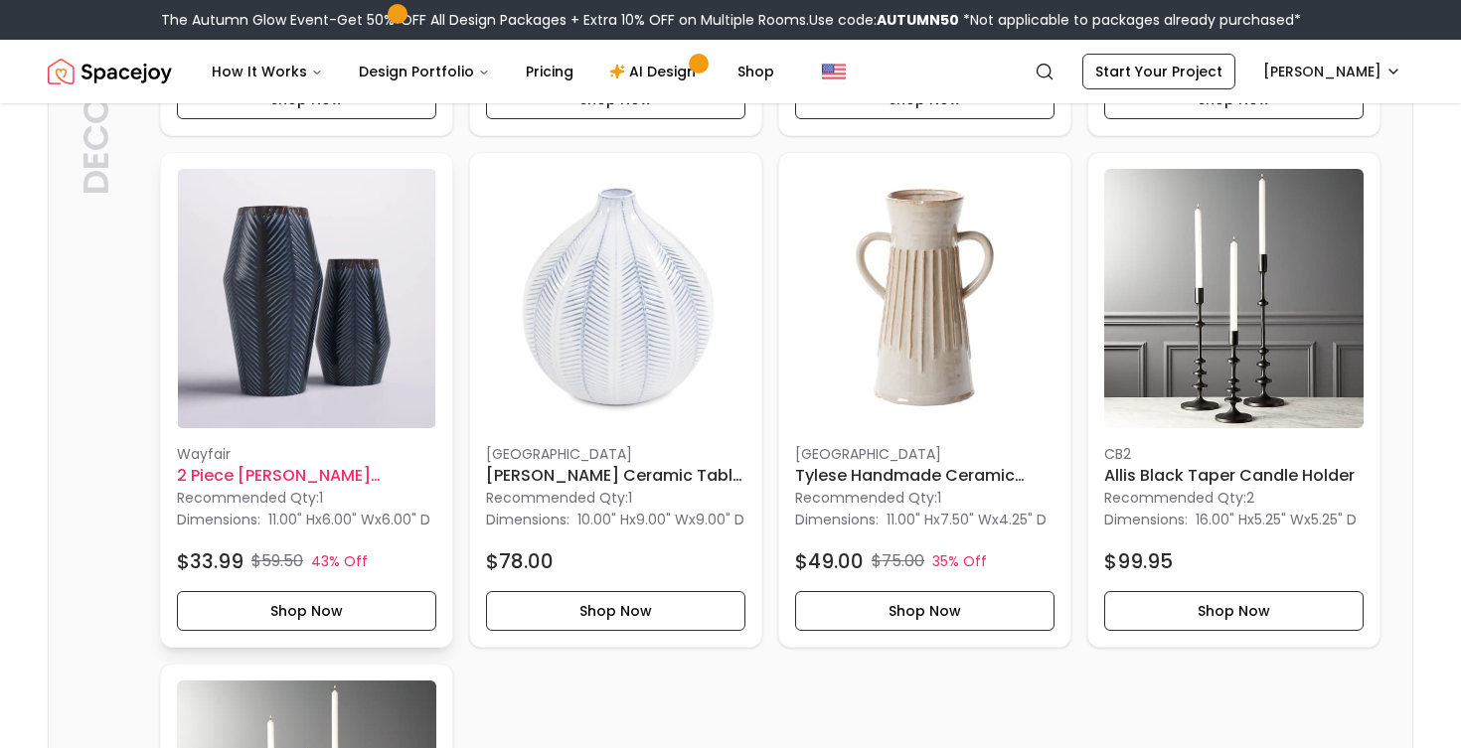
click at [331, 428] on img at bounding box center [306, 298] width 259 height 259
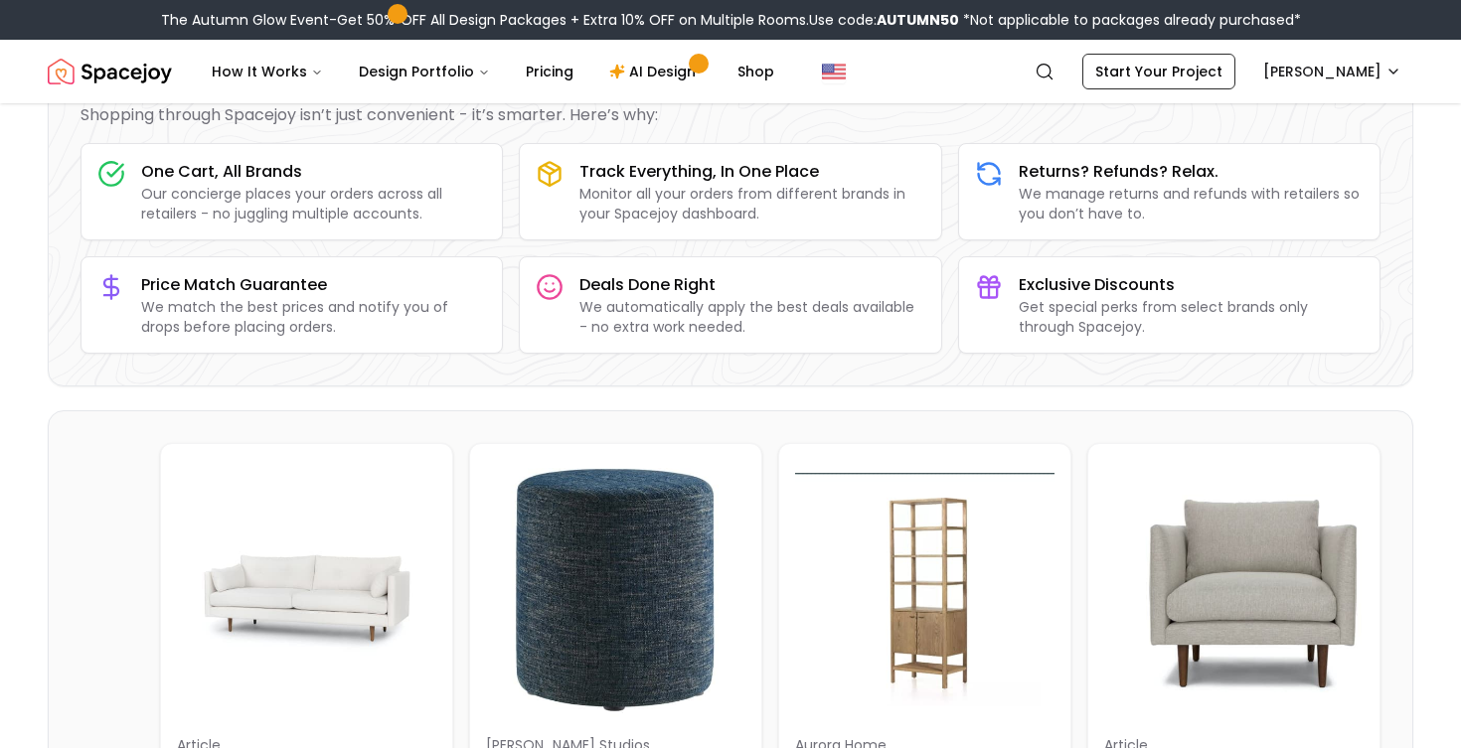
scroll to position [0, 0]
